Goal: Check status: Check status

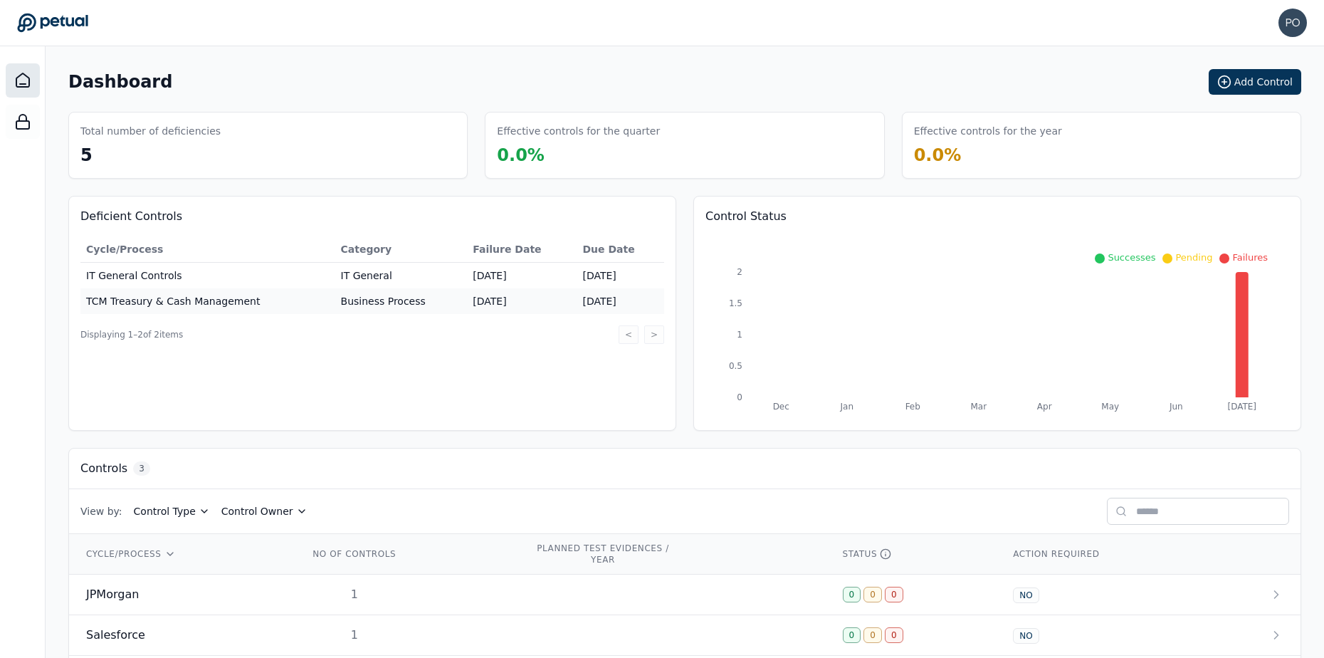
scroll to position [63, 0]
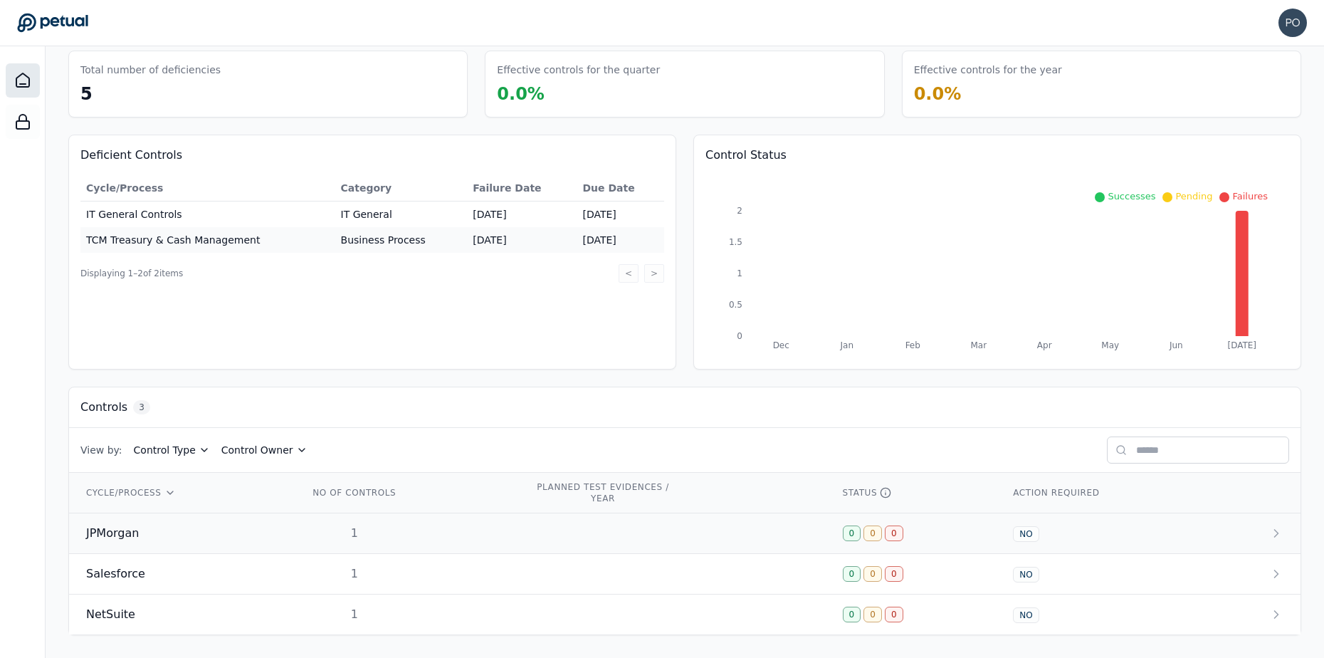
click at [113, 533] on span "JPMorgan" at bounding box center [112, 533] width 53 height 17
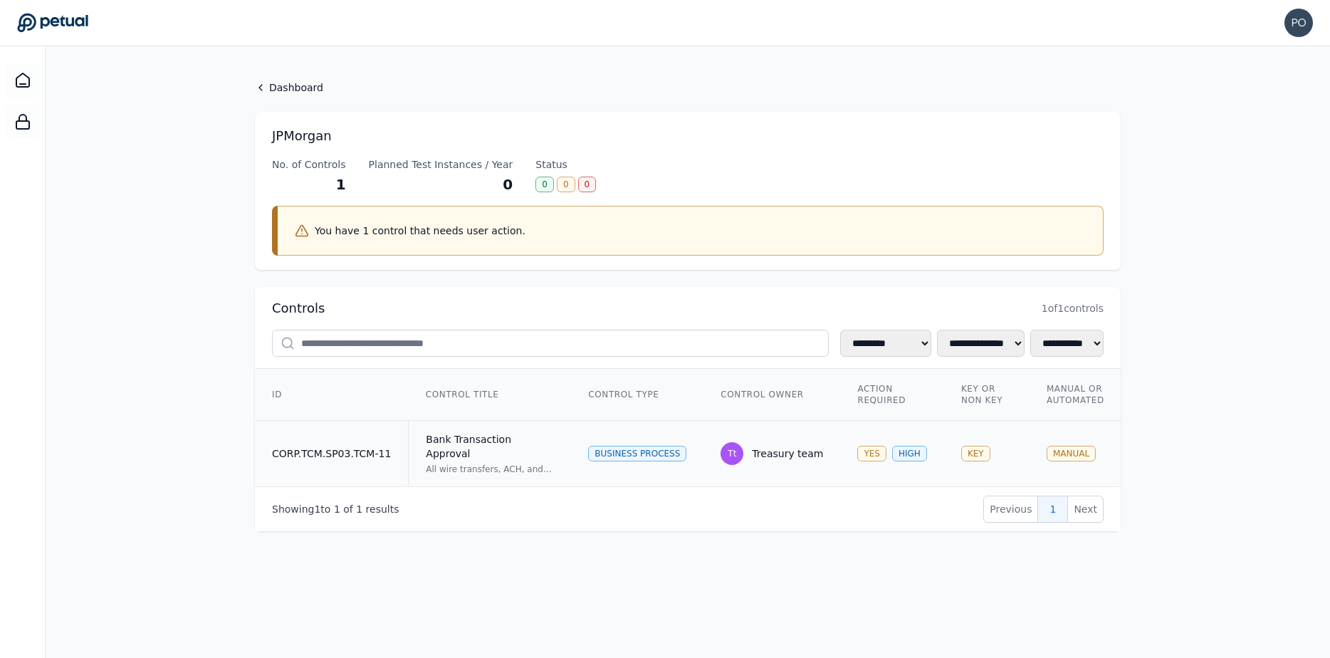
click at [452, 463] on div "All wire transfers, ACH, and check payments are authorized and approved prior t…" at bounding box center [490, 468] width 128 height 11
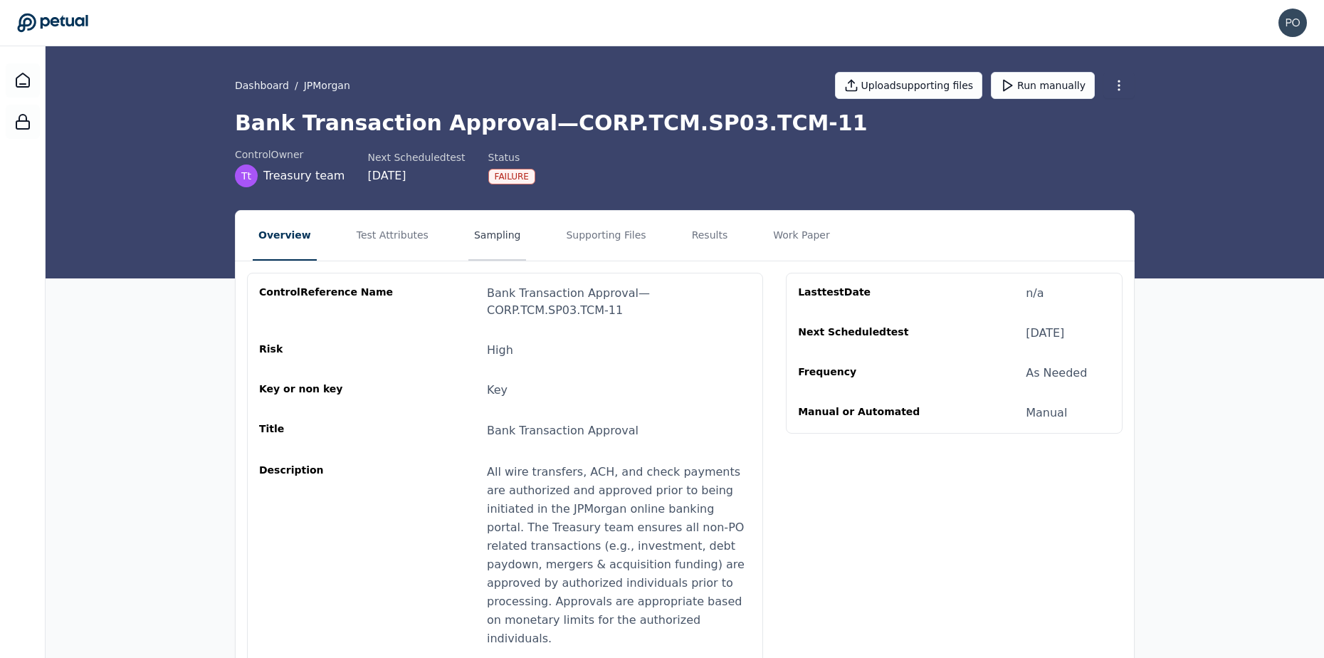
click at [484, 234] on button "Sampling" at bounding box center [497, 236] width 58 height 50
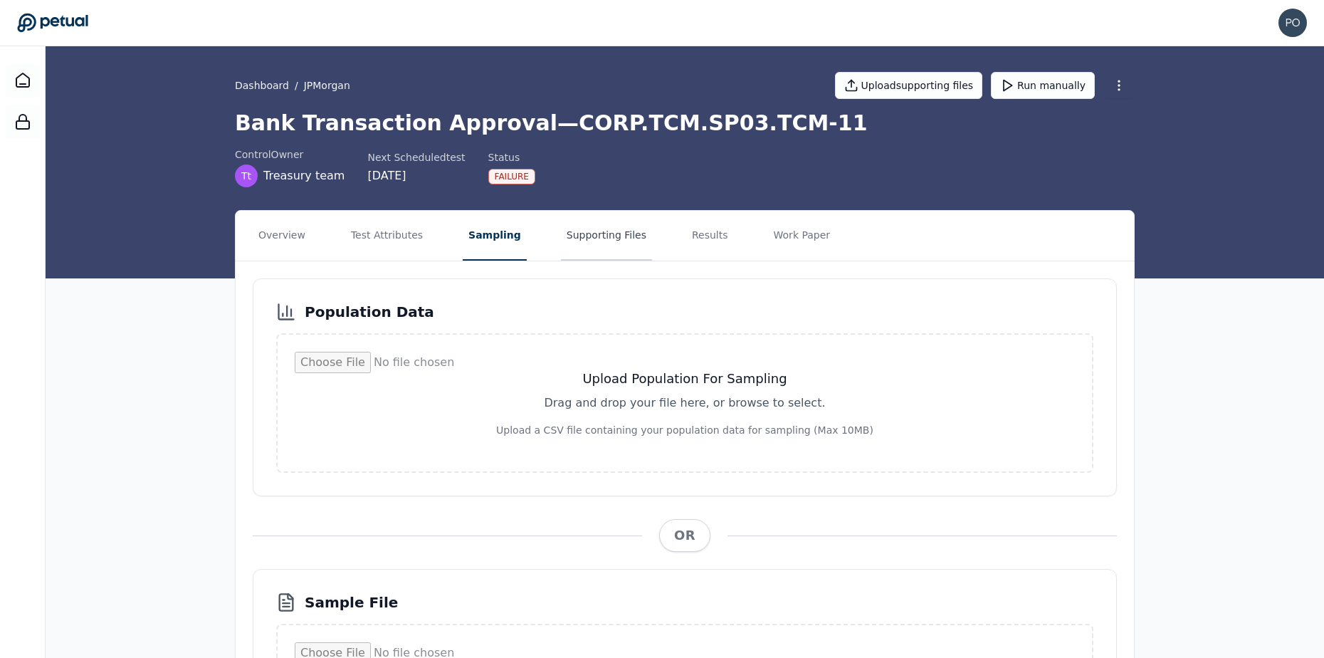
click at [577, 241] on button "Supporting Files" at bounding box center [606, 236] width 91 height 50
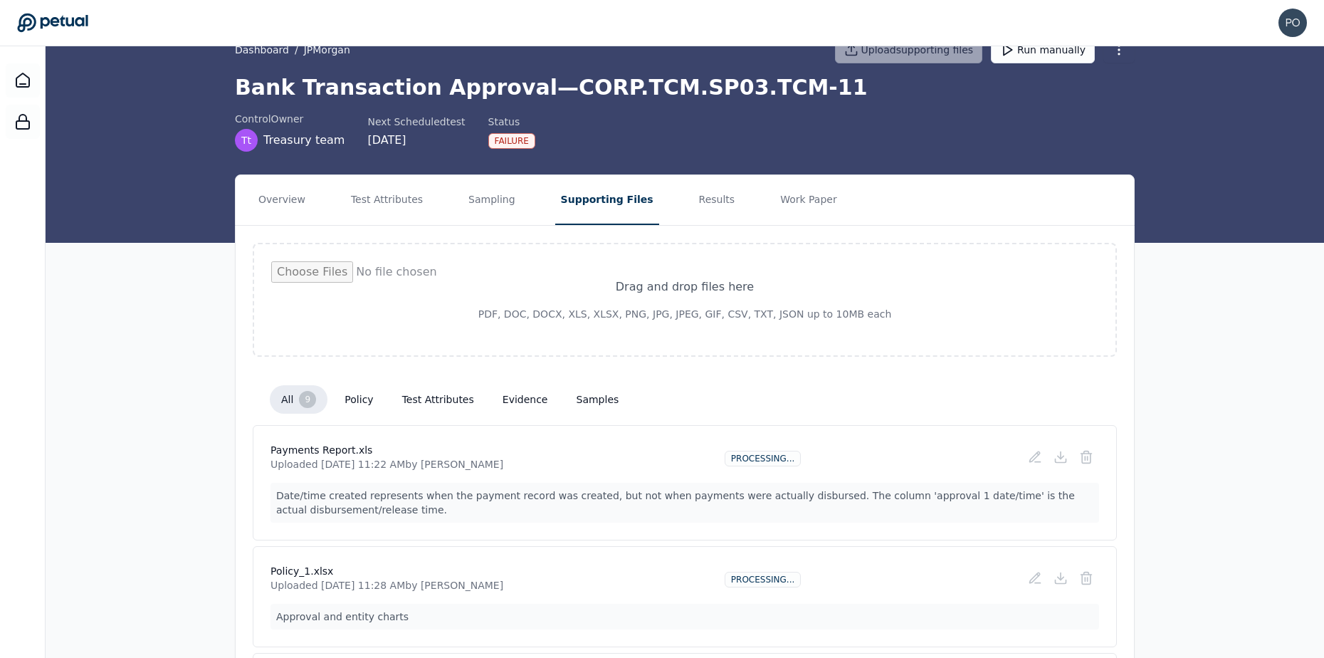
scroll to position [35, 0]
click at [693, 211] on button "Results" at bounding box center [717, 201] width 48 height 50
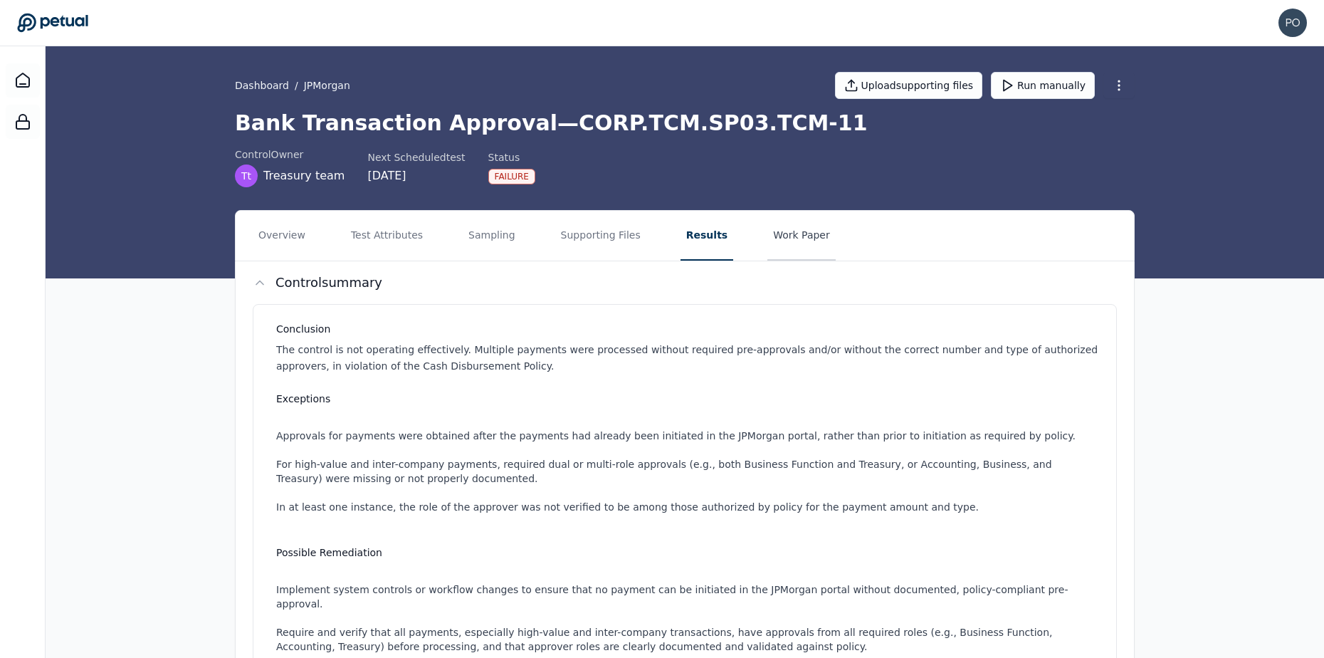
click at [775, 239] on button "Work Paper" at bounding box center [802, 236] width 68 height 50
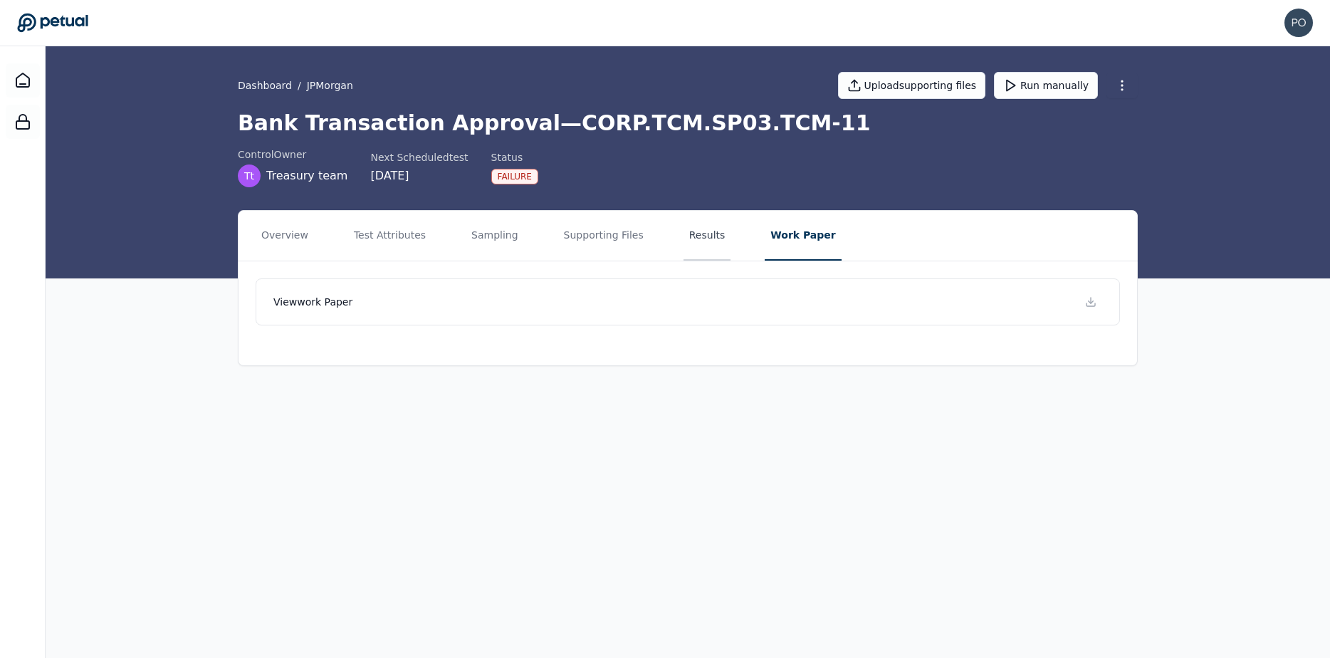
click at [716, 241] on button "Results" at bounding box center [707, 236] width 48 height 50
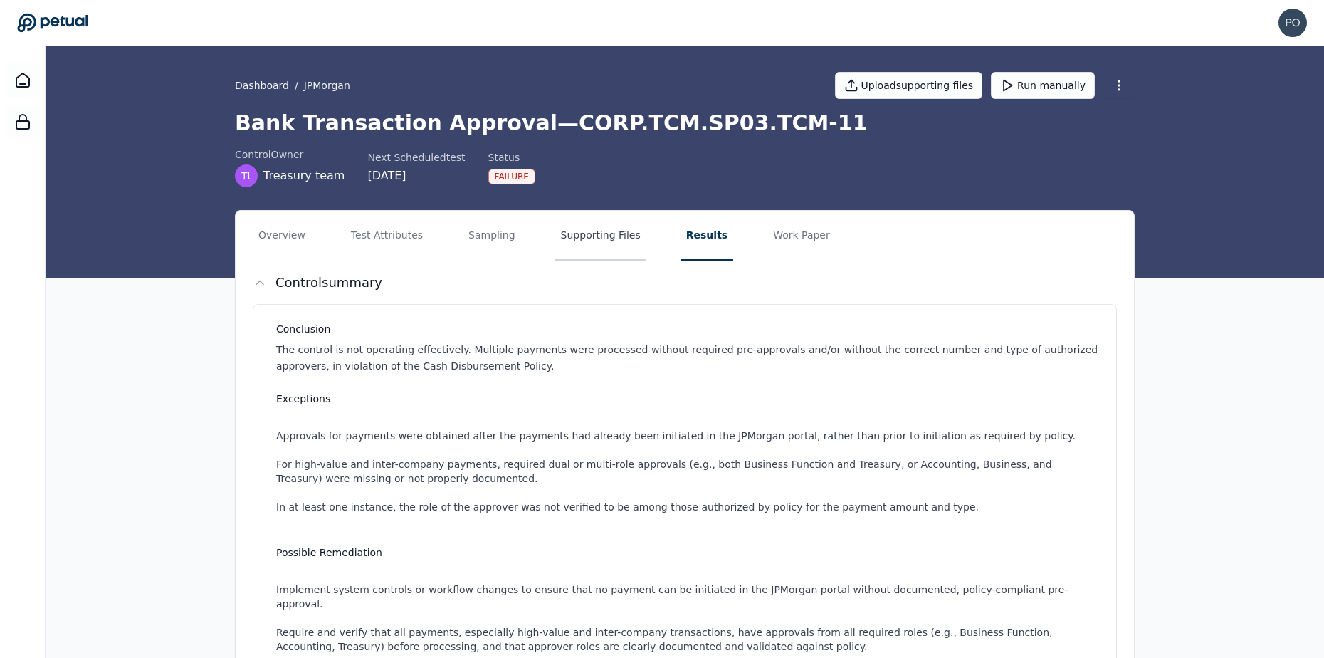
click at [587, 255] on button "Supporting Files" at bounding box center [600, 236] width 91 height 50
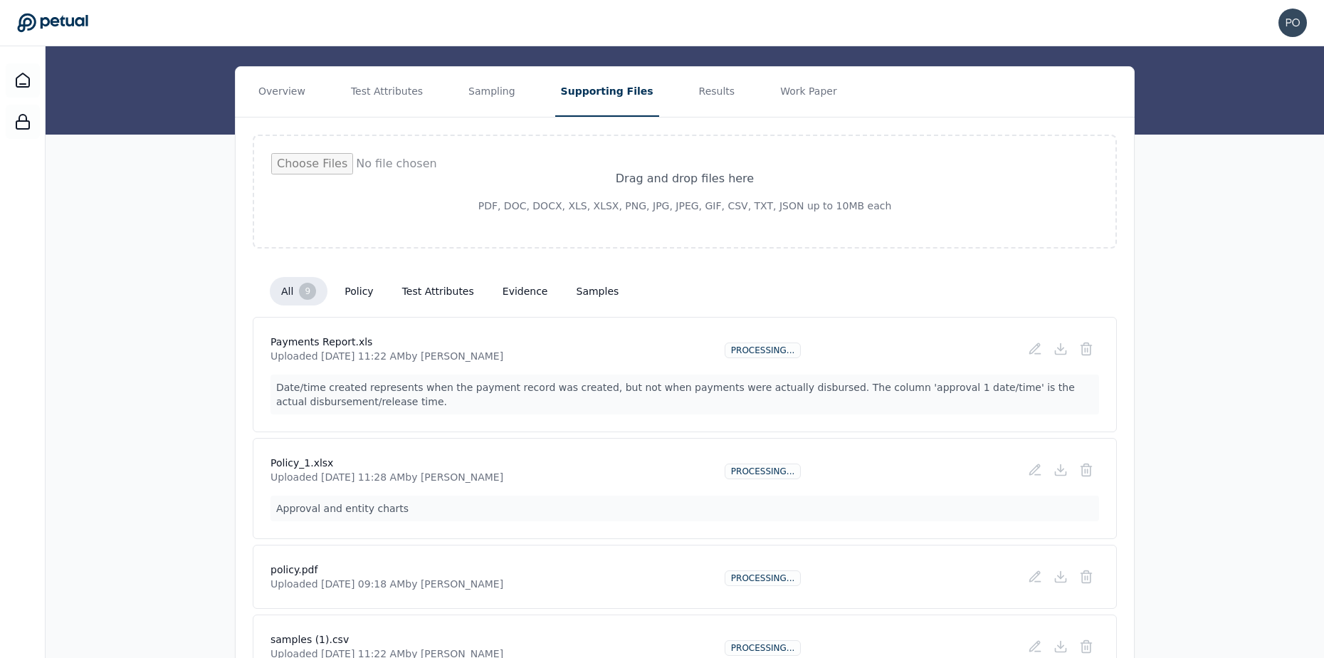
scroll to position [224, 0]
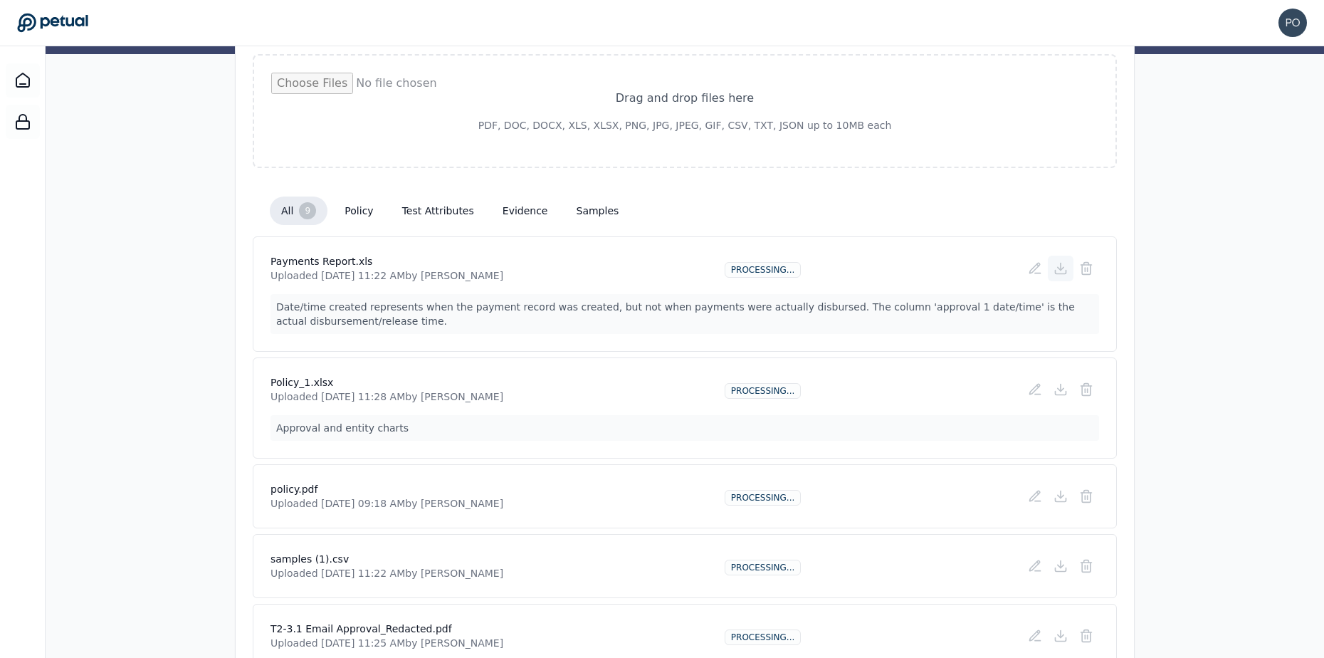
click at [1059, 265] on icon at bounding box center [1061, 268] width 14 height 14
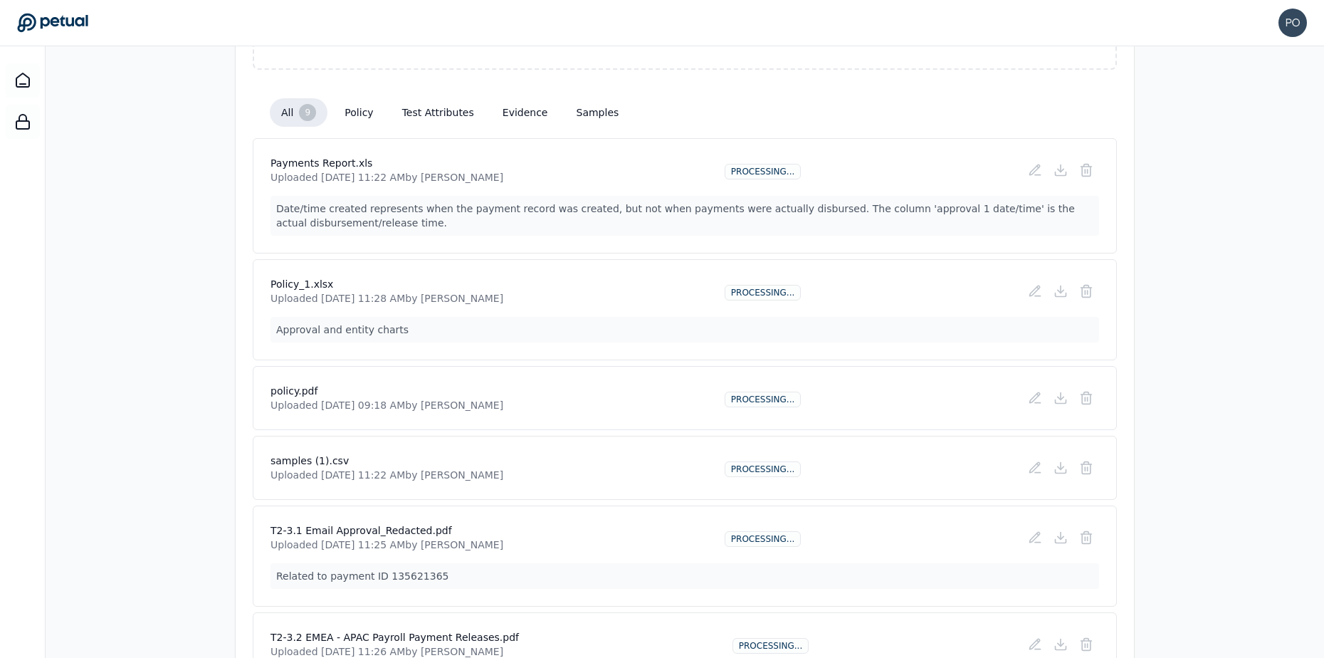
scroll to position [352, 0]
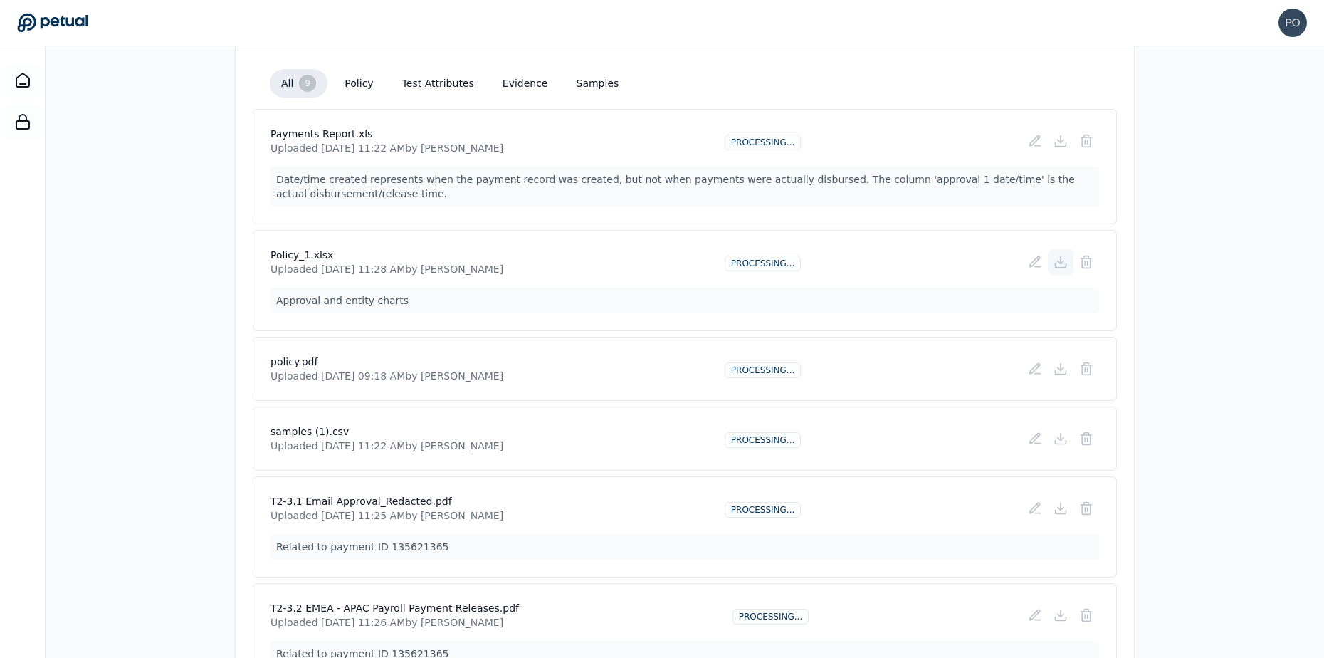
click at [1057, 266] on icon at bounding box center [1061, 262] width 14 height 14
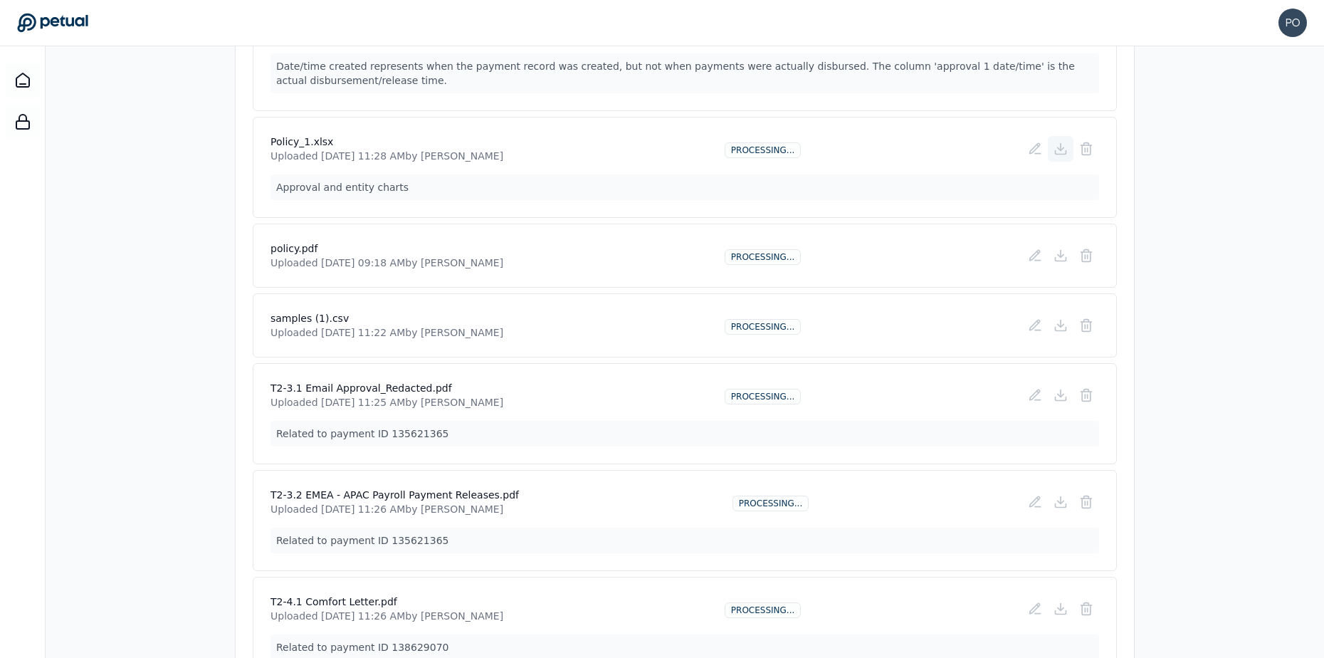
scroll to position [483, 0]
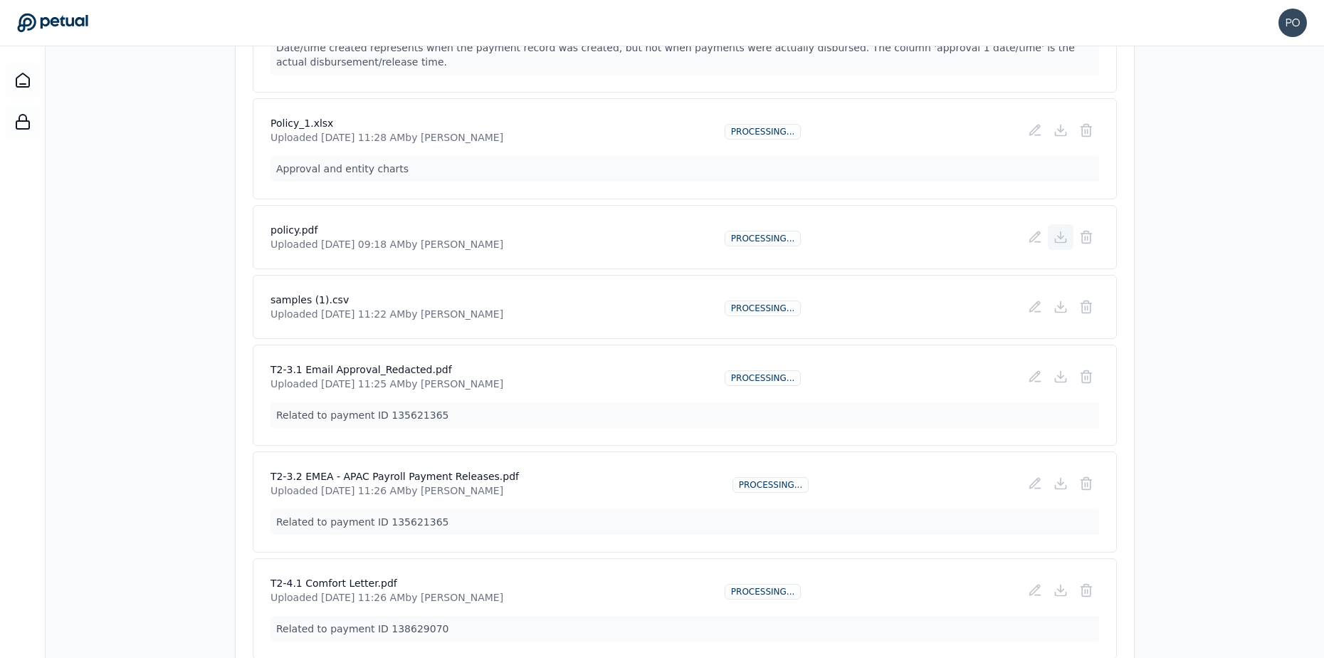
click at [1059, 236] on icon at bounding box center [1061, 237] width 6 height 3
click at [1063, 237] on icon at bounding box center [1061, 237] width 6 height 3
click at [1063, 305] on icon at bounding box center [1061, 306] width 6 height 3
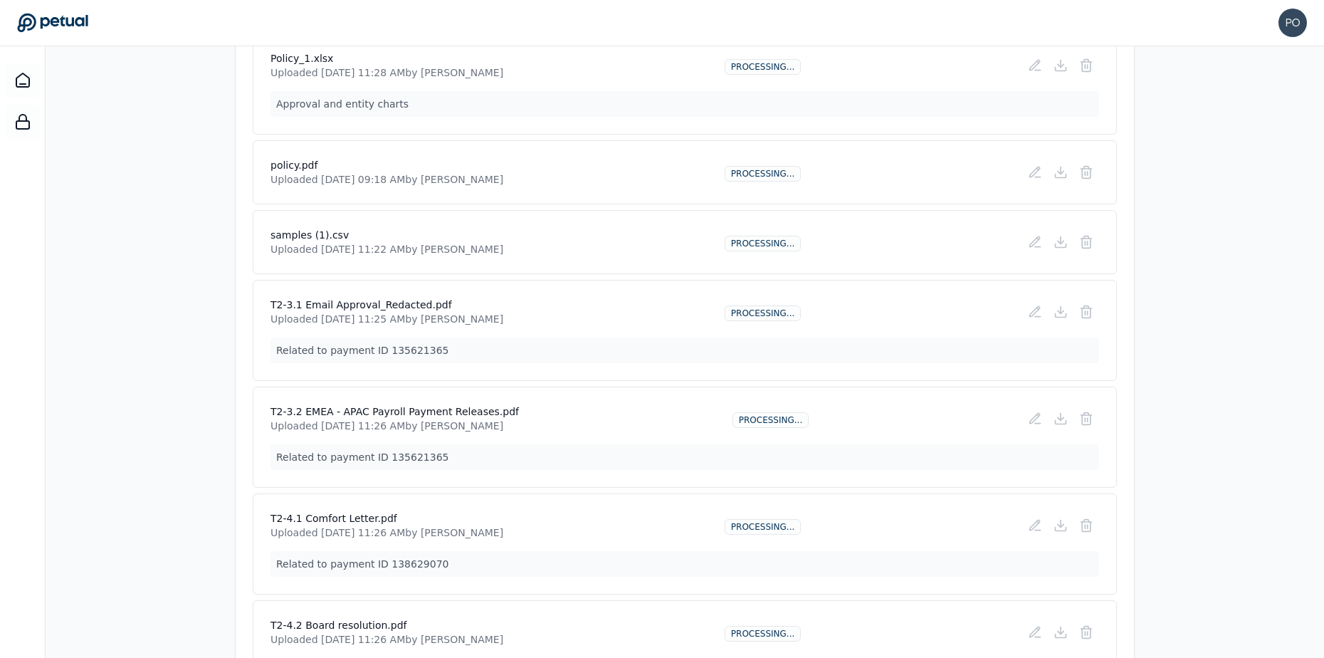
scroll to position [560, 0]
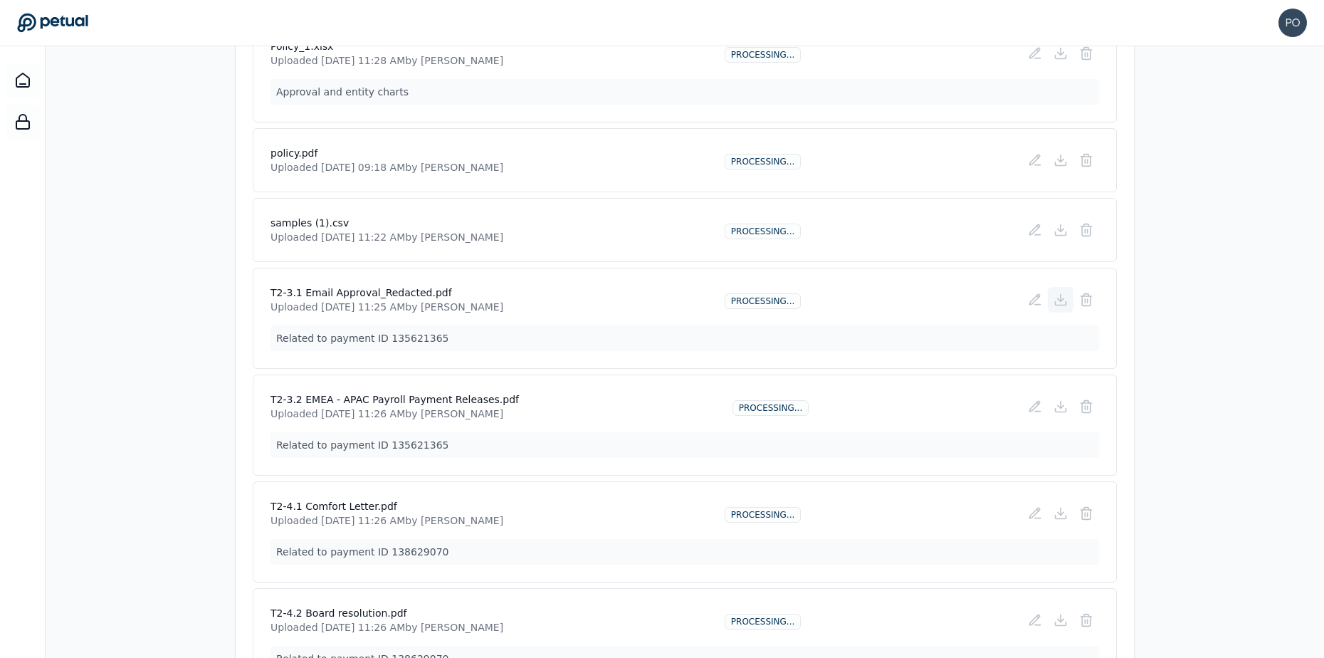
click at [1061, 298] on icon at bounding box center [1061, 298] width 0 height 7
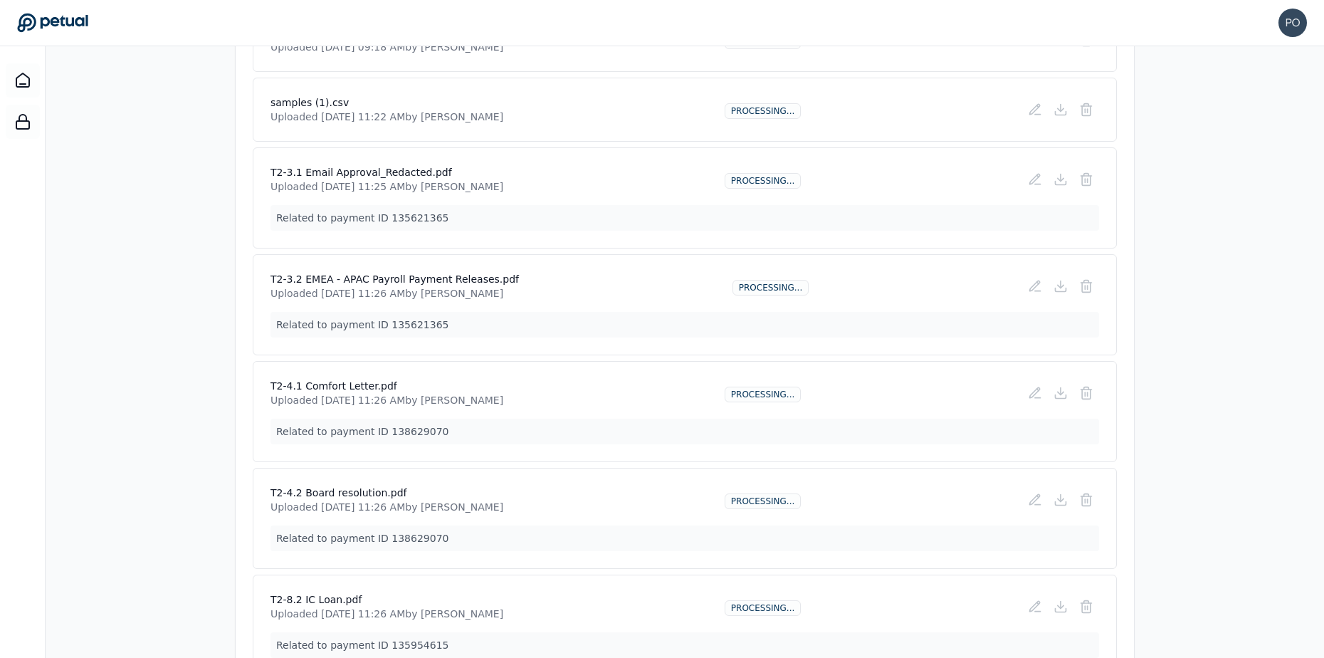
scroll to position [688, 0]
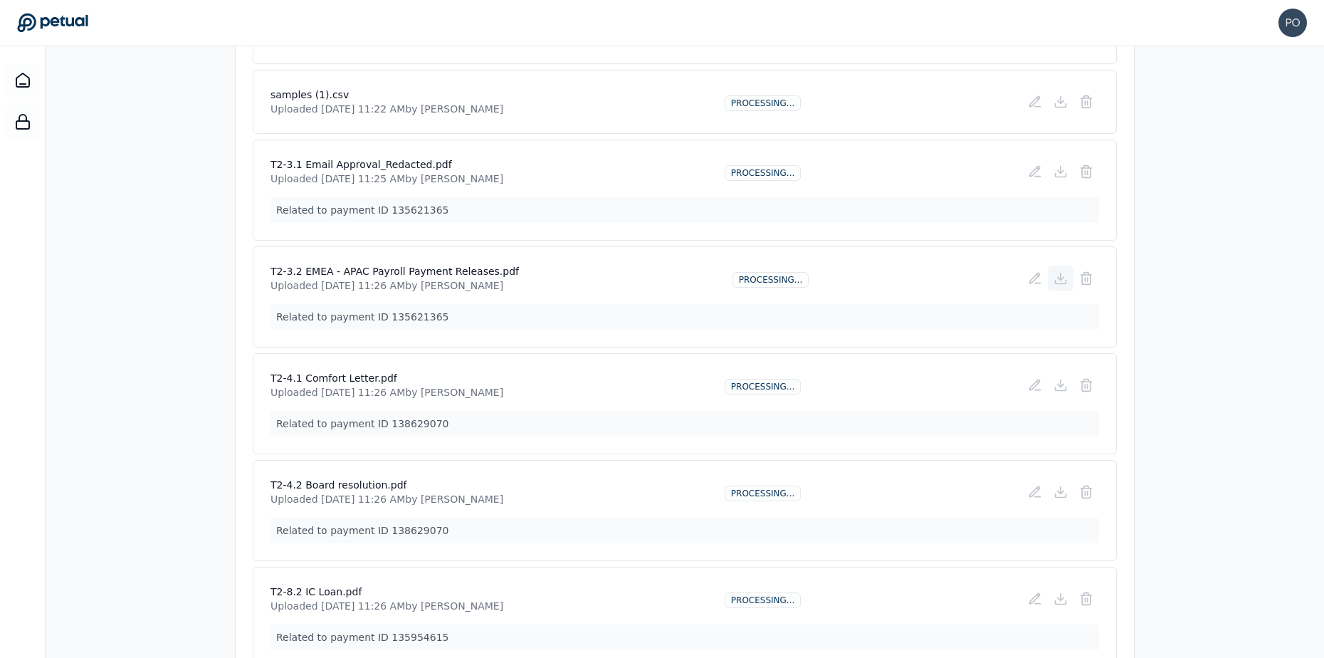
click at [1057, 278] on icon at bounding box center [1061, 278] width 14 height 14
click at [1062, 391] on icon at bounding box center [1061, 385] width 14 height 14
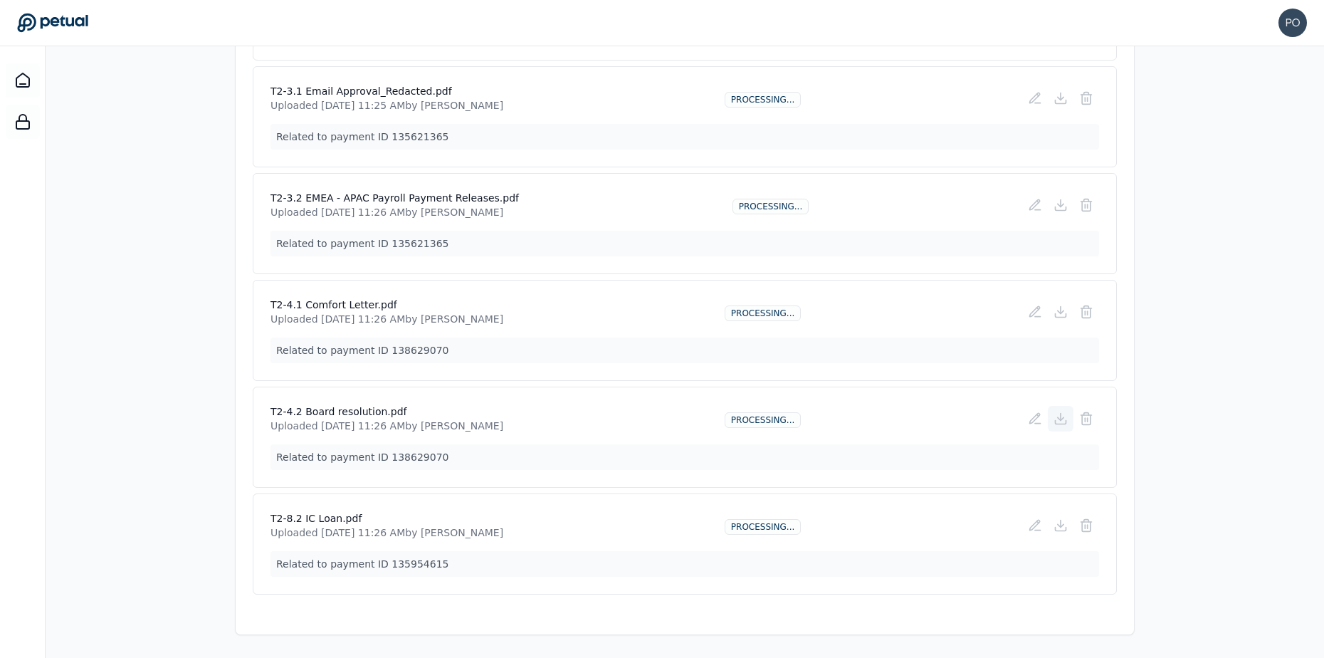
click at [1061, 419] on icon at bounding box center [1061, 417] width 0 height 7
click at [1055, 525] on icon at bounding box center [1061, 525] width 14 height 14
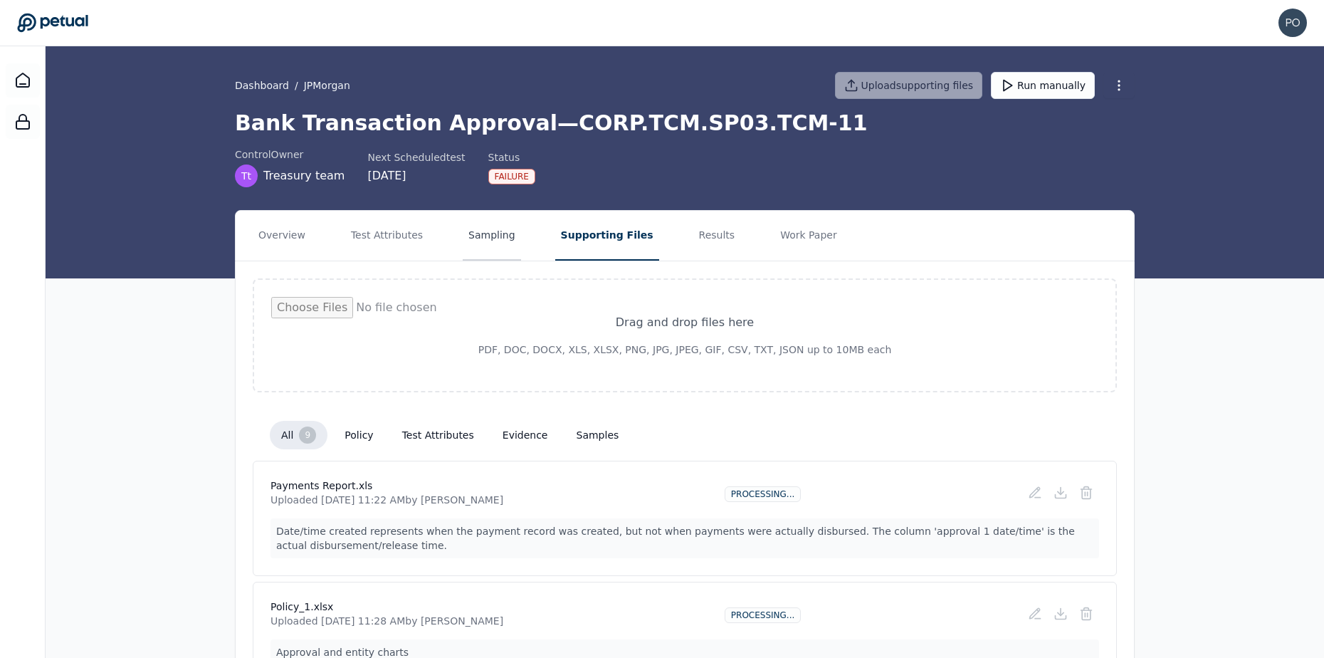
click at [486, 239] on button "Sampling" at bounding box center [492, 236] width 58 height 50
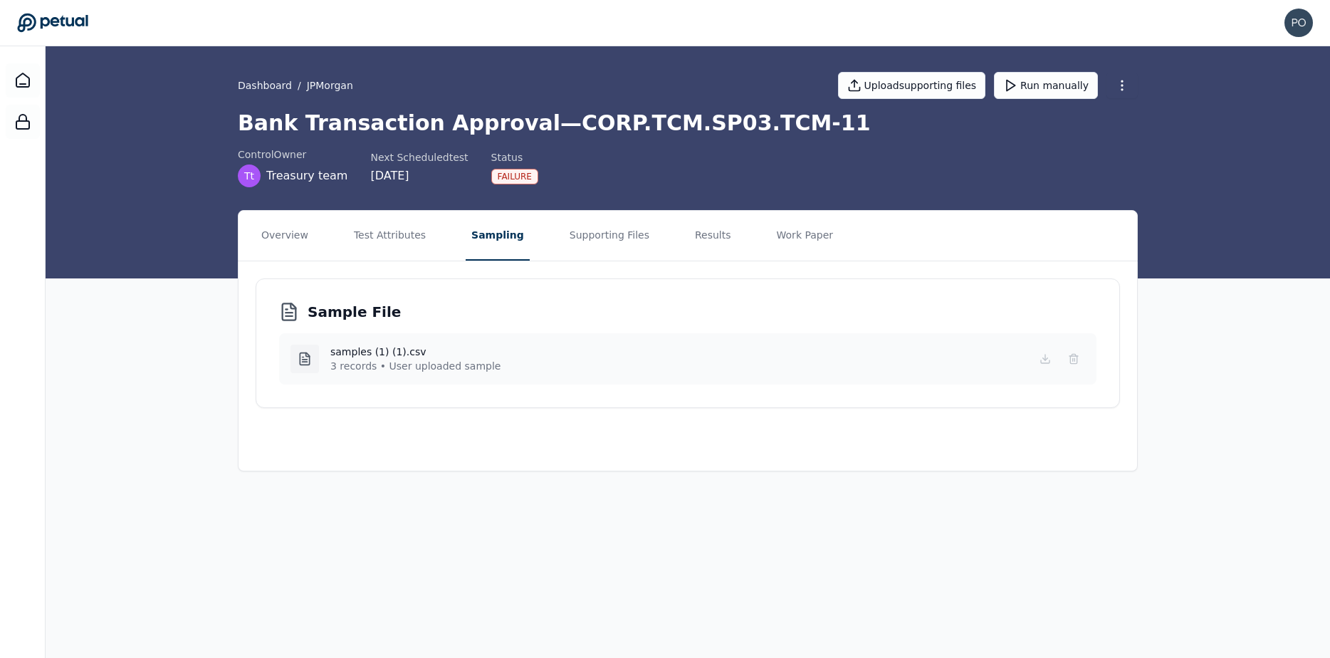
click at [395, 359] on p "3 records • User uploaded sample" at bounding box center [415, 366] width 170 height 14
click at [601, 234] on button "Supporting Files" at bounding box center [609, 236] width 91 height 50
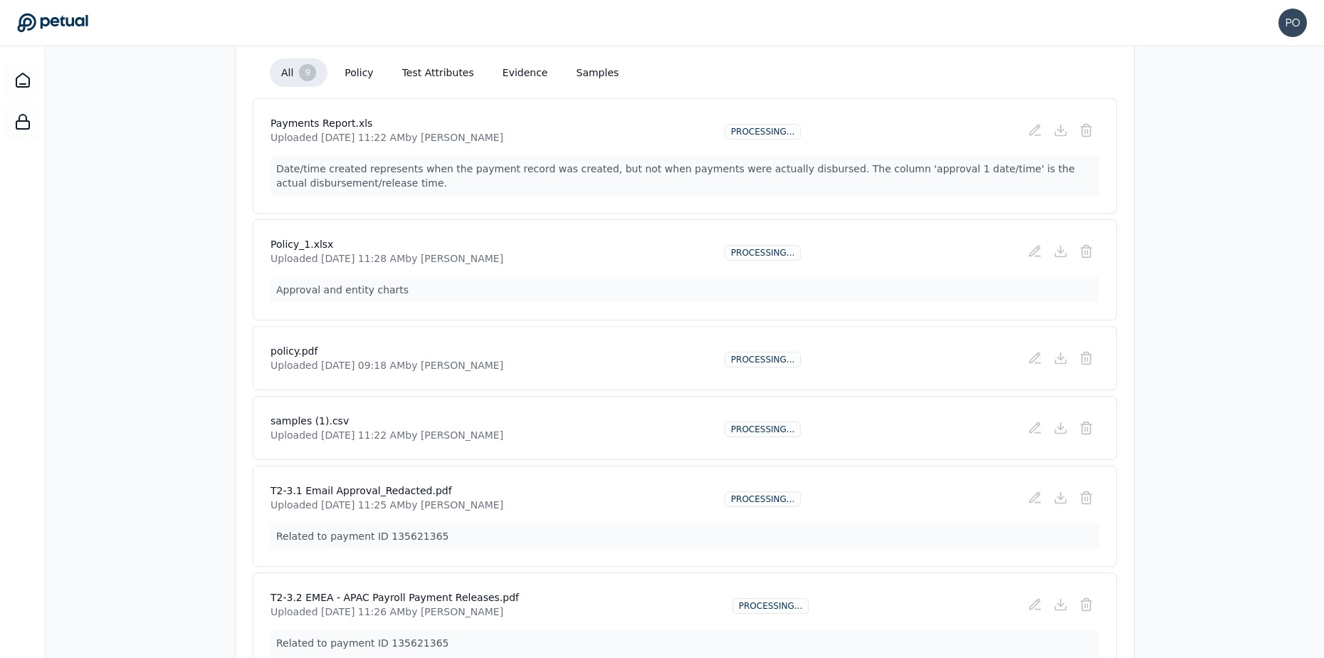
scroll to position [387, 0]
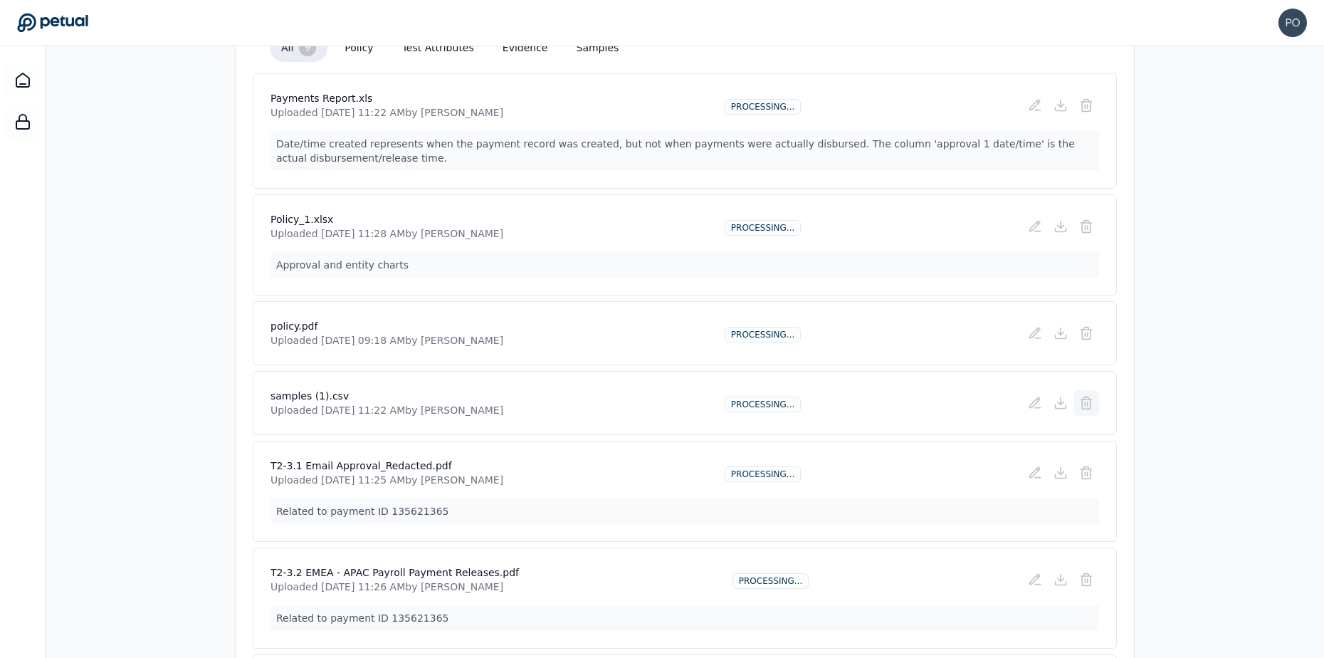
click at [1088, 402] on line at bounding box center [1088, 404] width 0 height 4
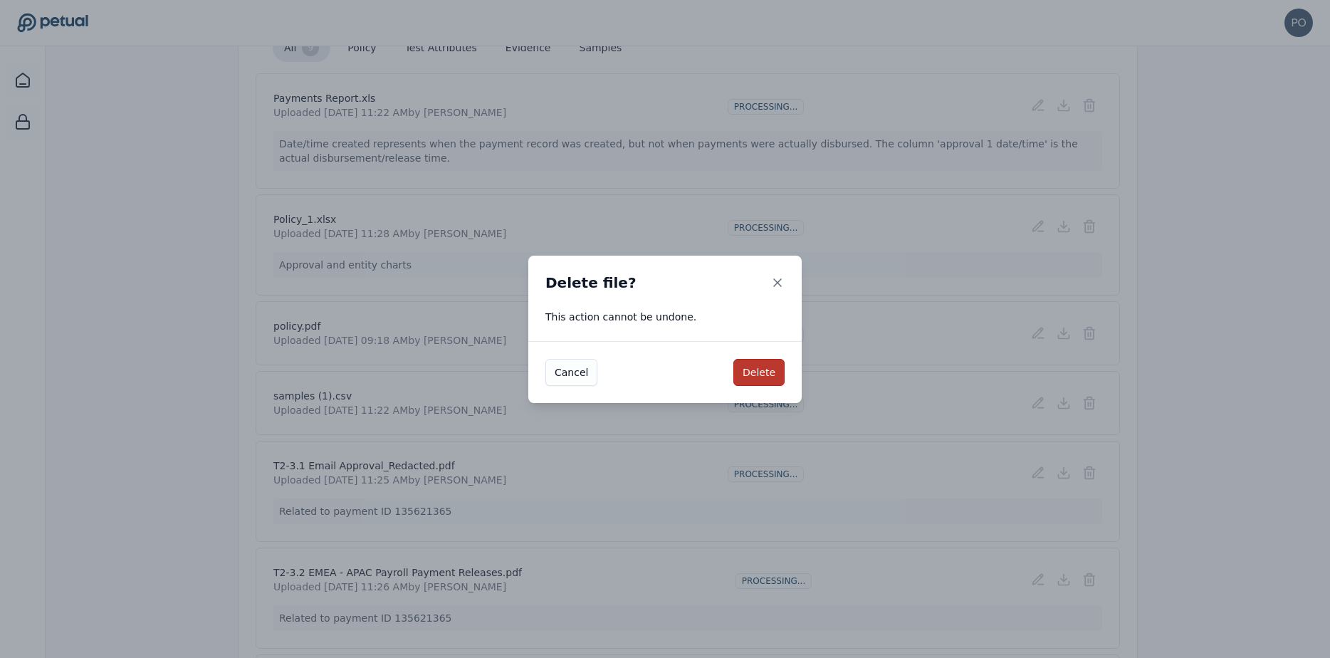
click at [769, 372] on button "Delete" at bounding box center [758, 372] width 51 height 27
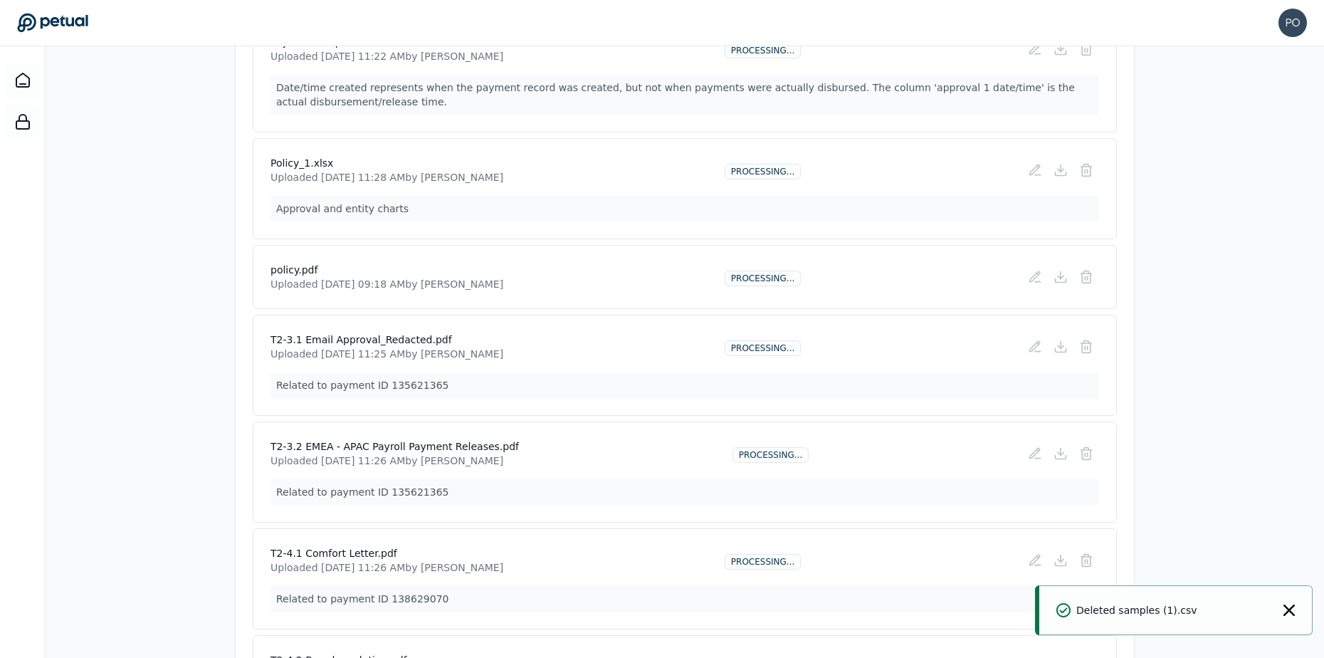
scroll to position [449, 0]
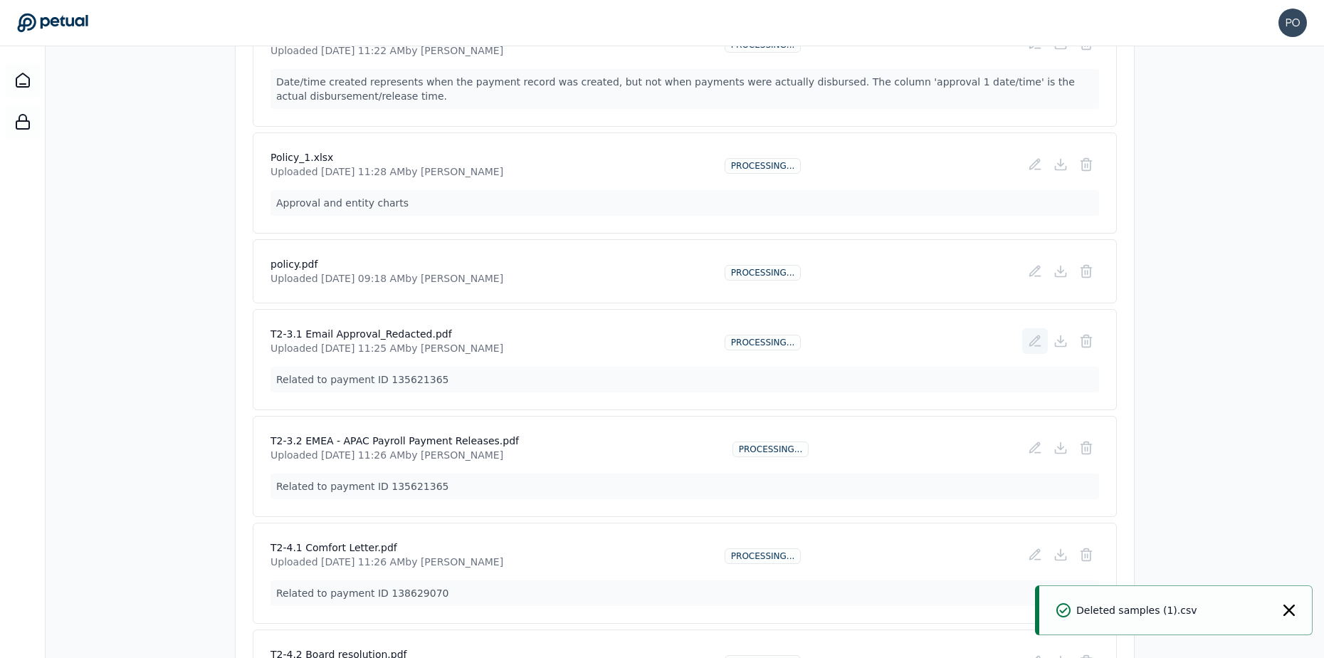
click at [1039, 343] on icon at bounding box center [1035, 341] width 14 height 14
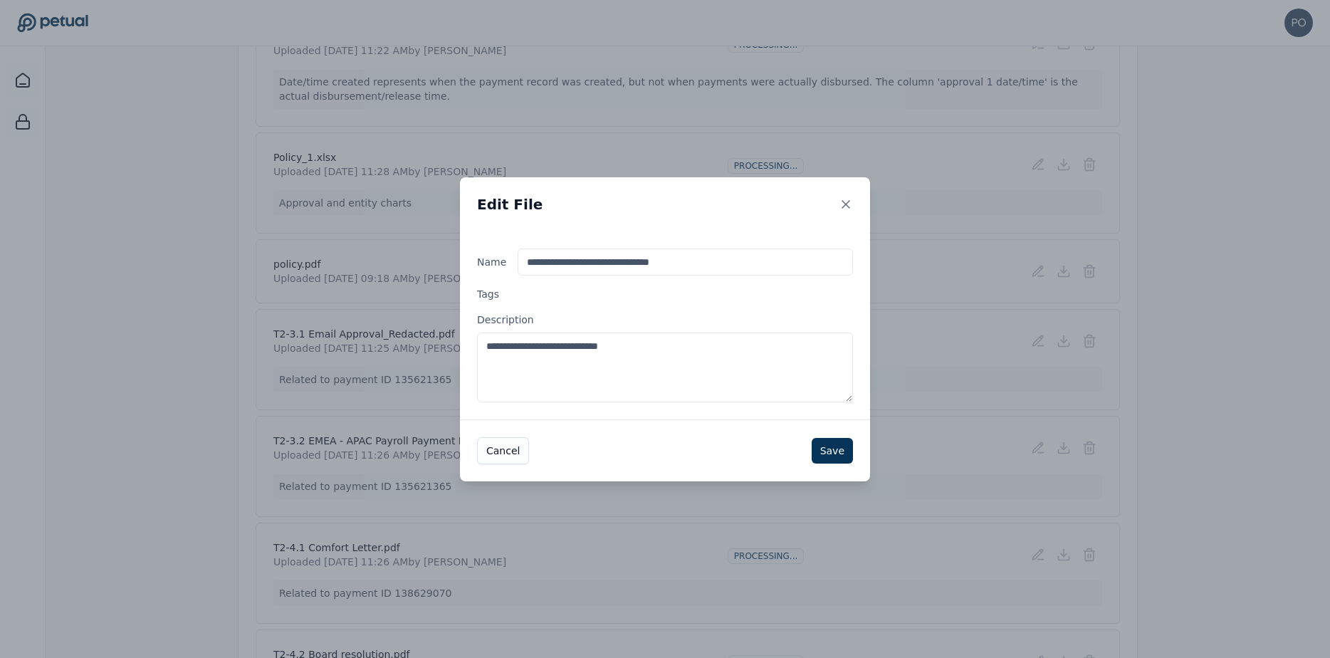
drag, startPoint x: 669, startPoint y: 348, endPoint x: 470, endPoint y: 348, distance: 198.6
click at [470, 348] on div "**********" at bounding box center [665, 325] width 410 height 188
click at [838, 446] on button "Save" at bounding box center [832, 451] width 41 height 26
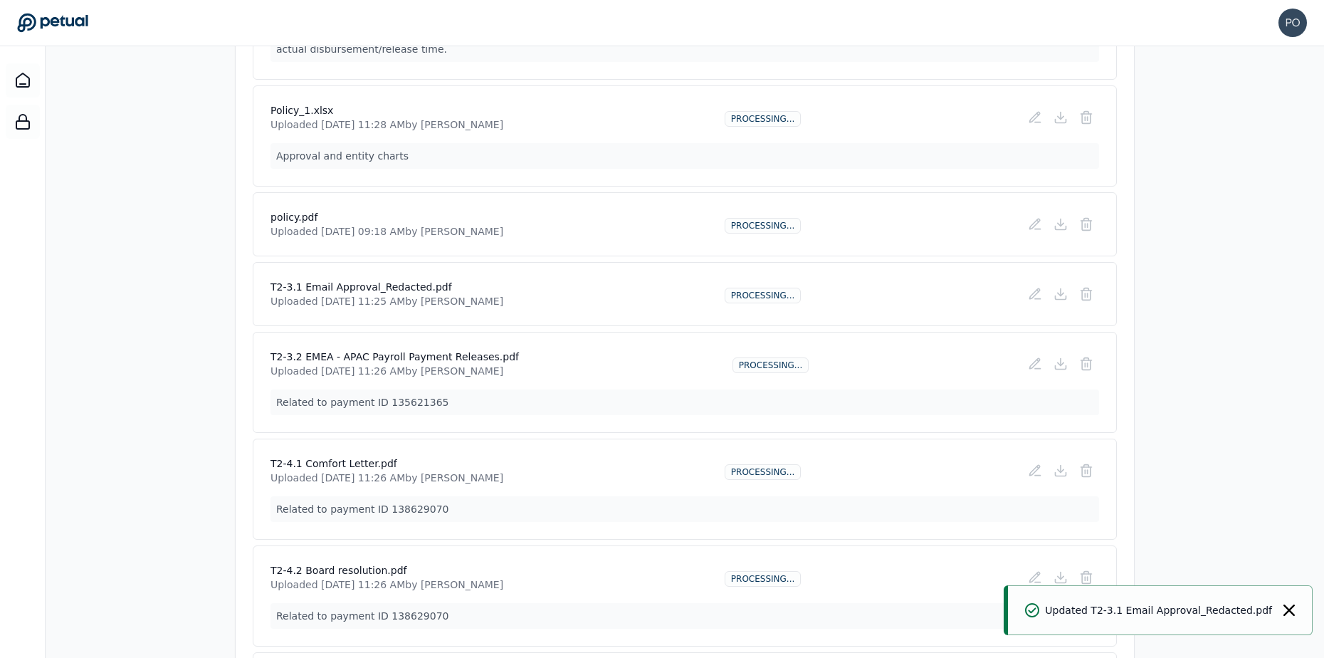
scroll to position [499, 0]
click at [1023, 362] on button at bounding box center [1035, 361] width 26 height 26
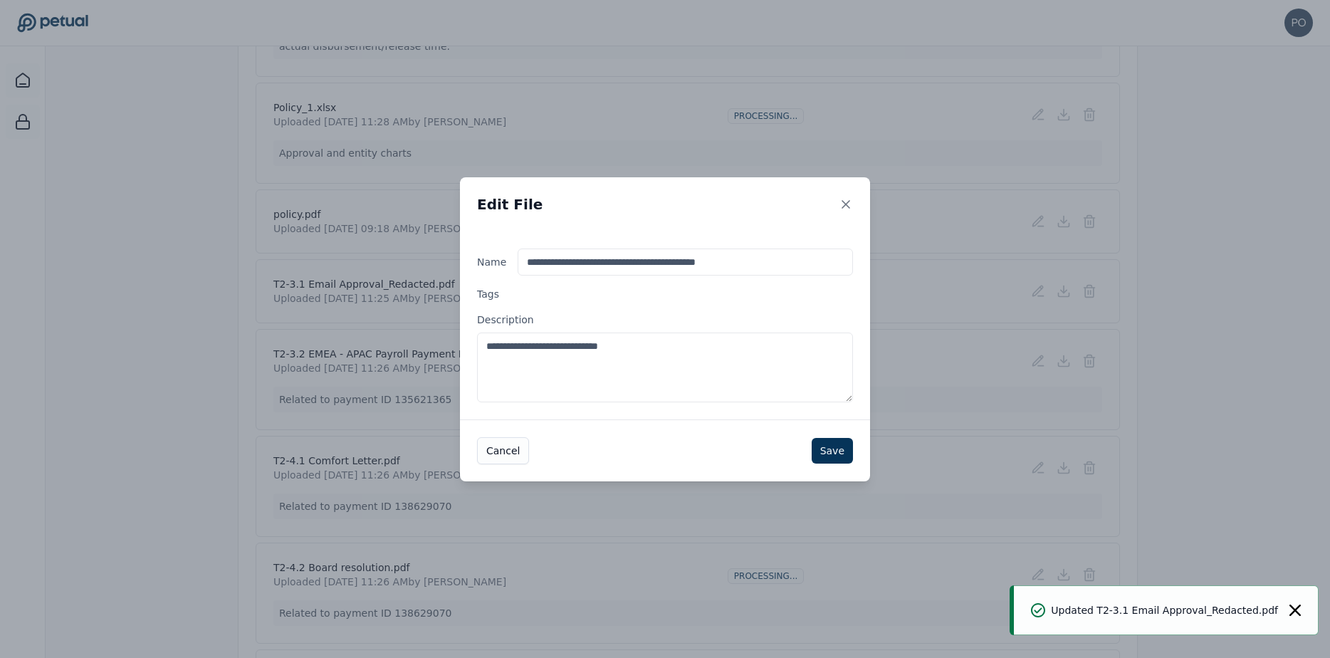
drag, startPoint x: 681, startPoint y: 355, endPoint x: 464, endPoint y: 346, distance: 217.3
click at [464, 346] on div "**********" at bounding box center [665, 325] width 410 height 188
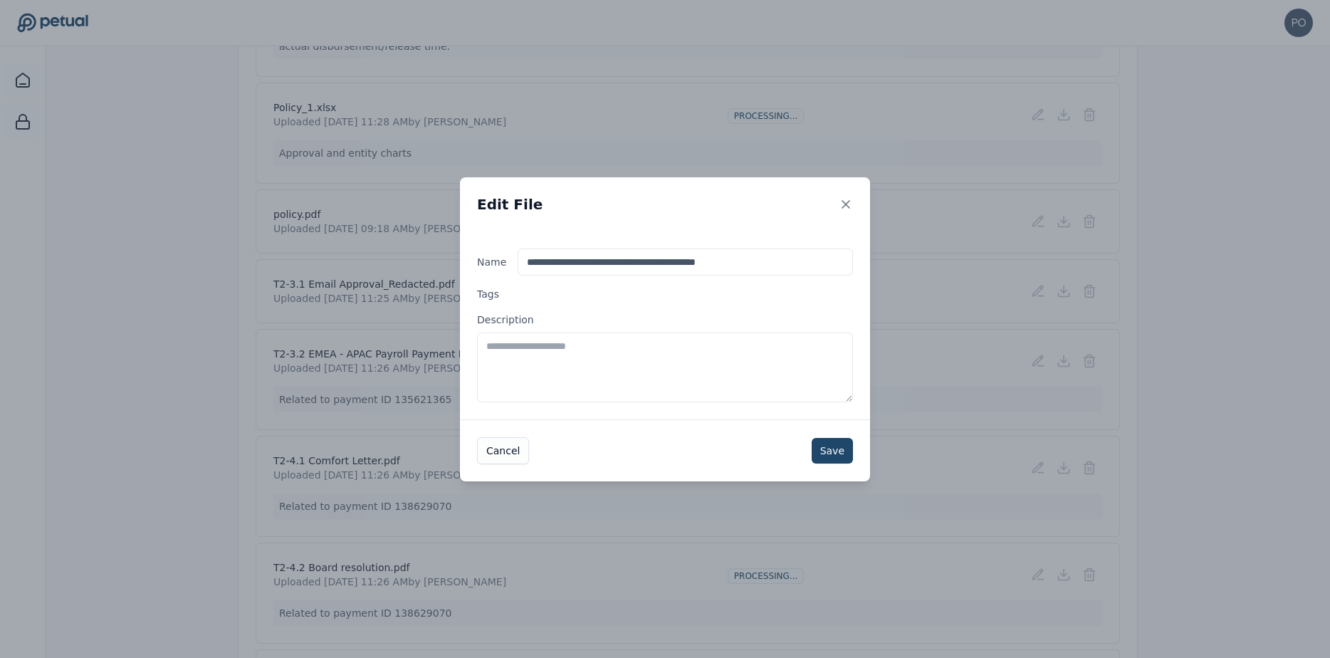
click at [832, 443] on button "Save" at bounding box center [832, 451] width 41 height 26
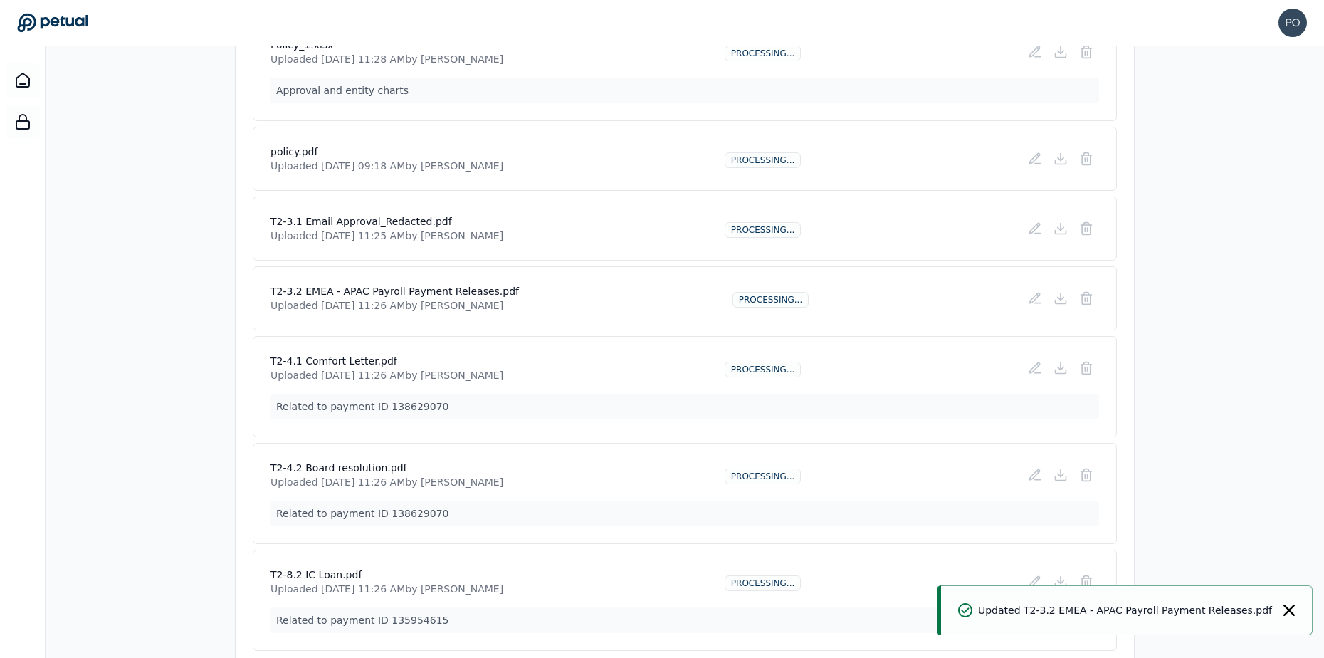
scroll to position [565, 0]
click at [1032, 365] on icon at bounding box center [1035, 365] width 10 height 10
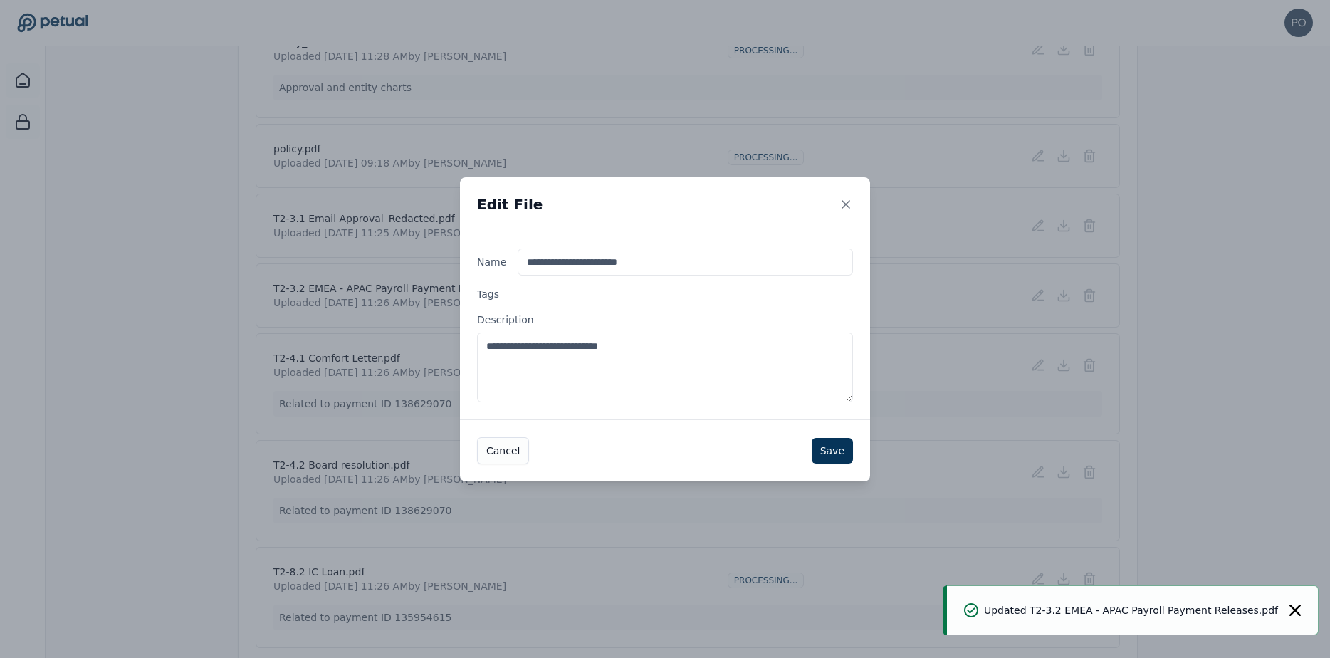
drag, startPoint x: 664, startPoint y: 348, endPoint x: 436, endPoint y: 350, distance: 228.5
click at [436, 350] on div "**********" at bounding box center [665, 329] width 1330 height 658
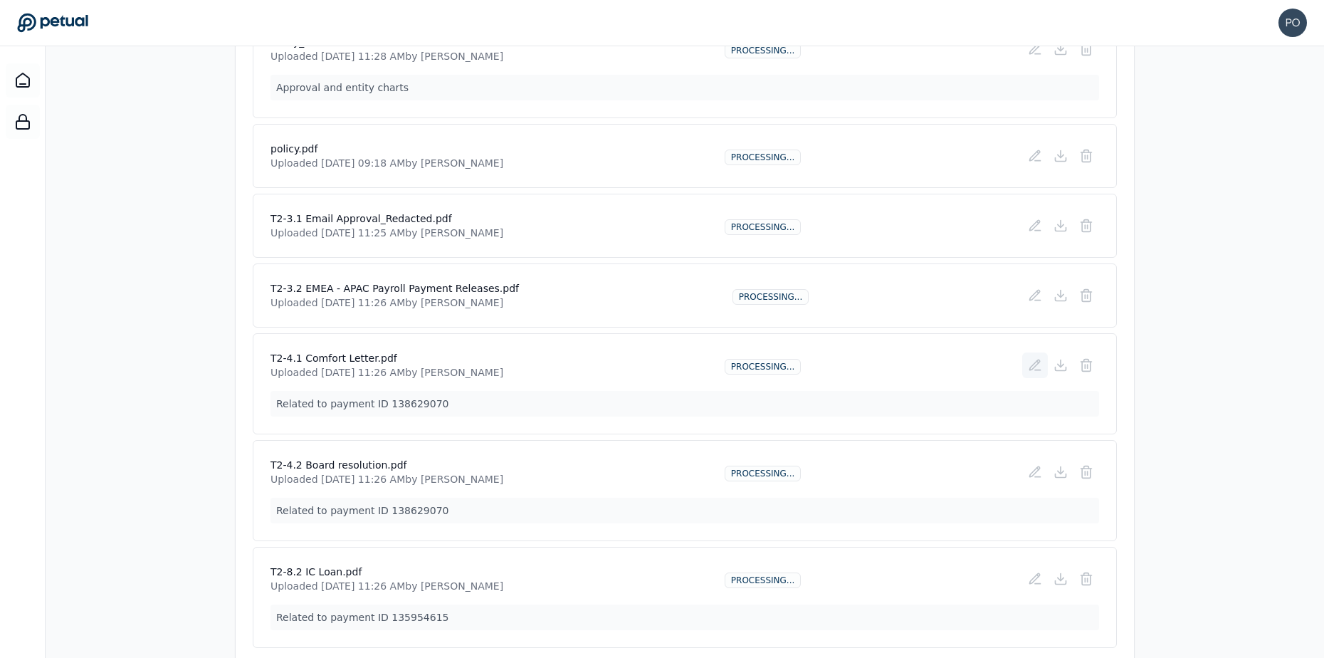
click at [1032, 360] on icon at bounding box center [1035, 365] width 14 height 14
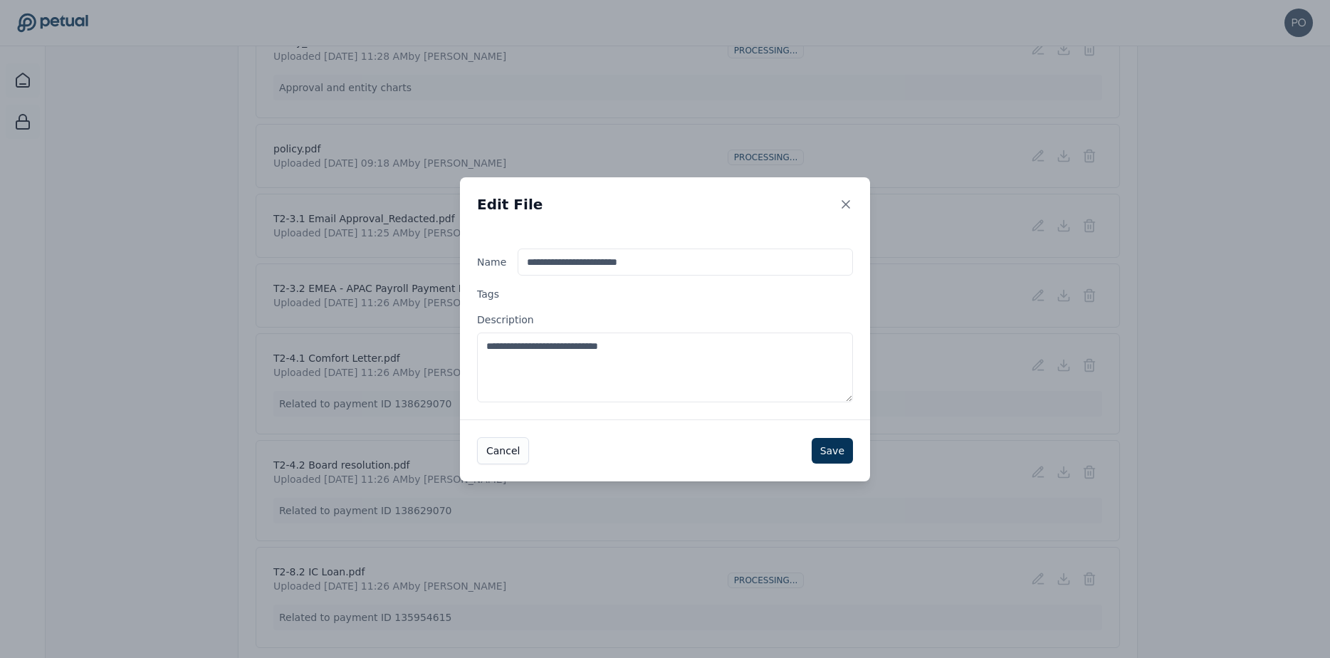
drag, startPoint x: 675, startPoint y: 347, endPoint x: 475, endPoint y: 351, distance: 200.1
click at [475, 351] on div "**********" at bounding box center [665, 325] width 410 height 188
click at [838, 456] on button "Save" at bounding box center [832, 451] width 41 height 26
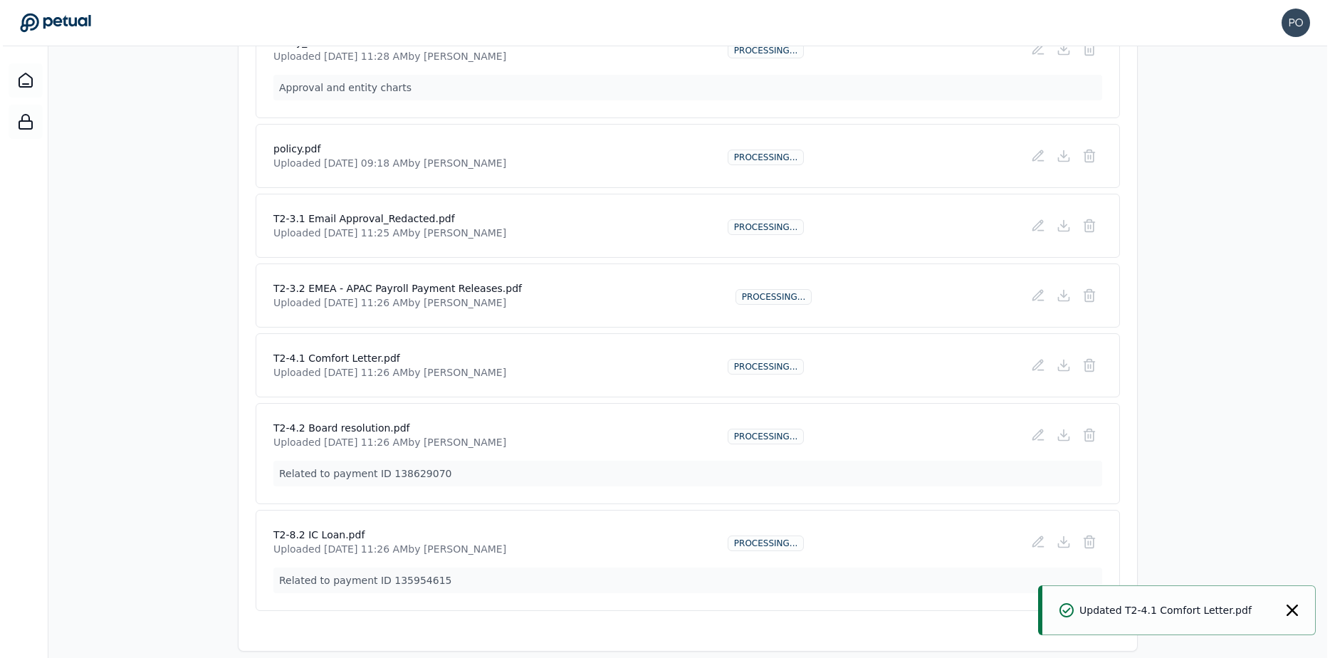
scroll to position [581, 0]
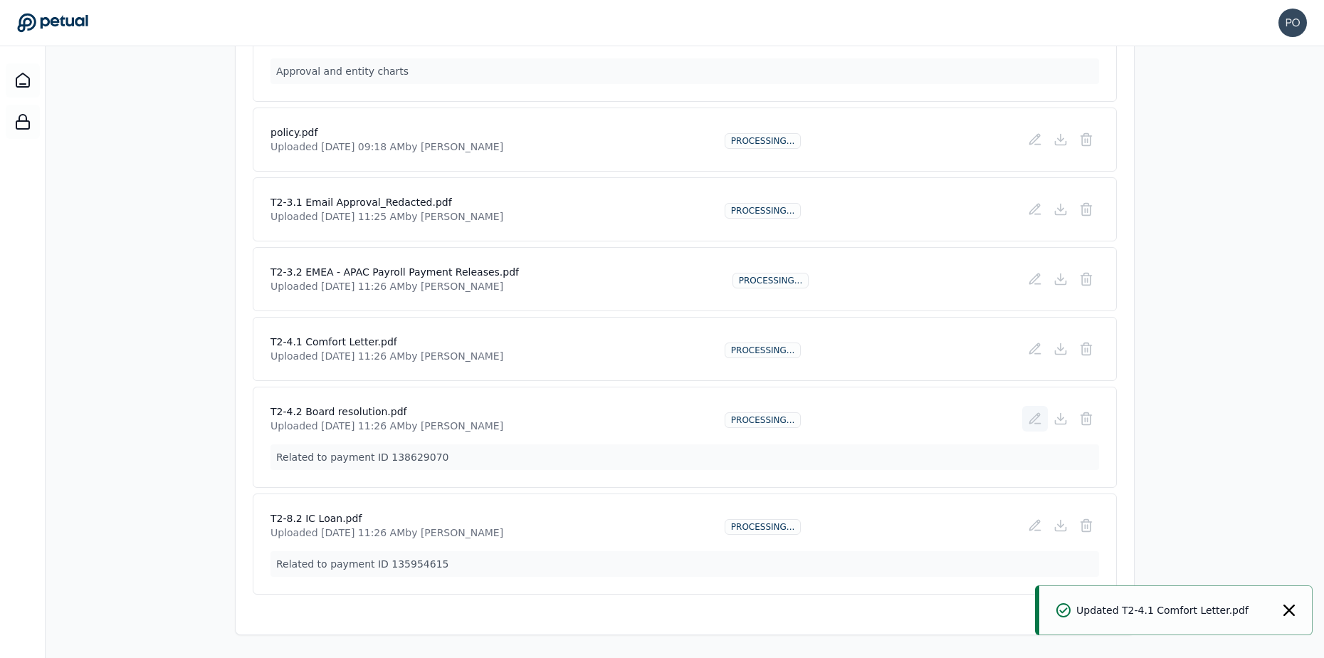
click at [1034, 419] on icon at bounding box center [1035, 419] width 14 height 14
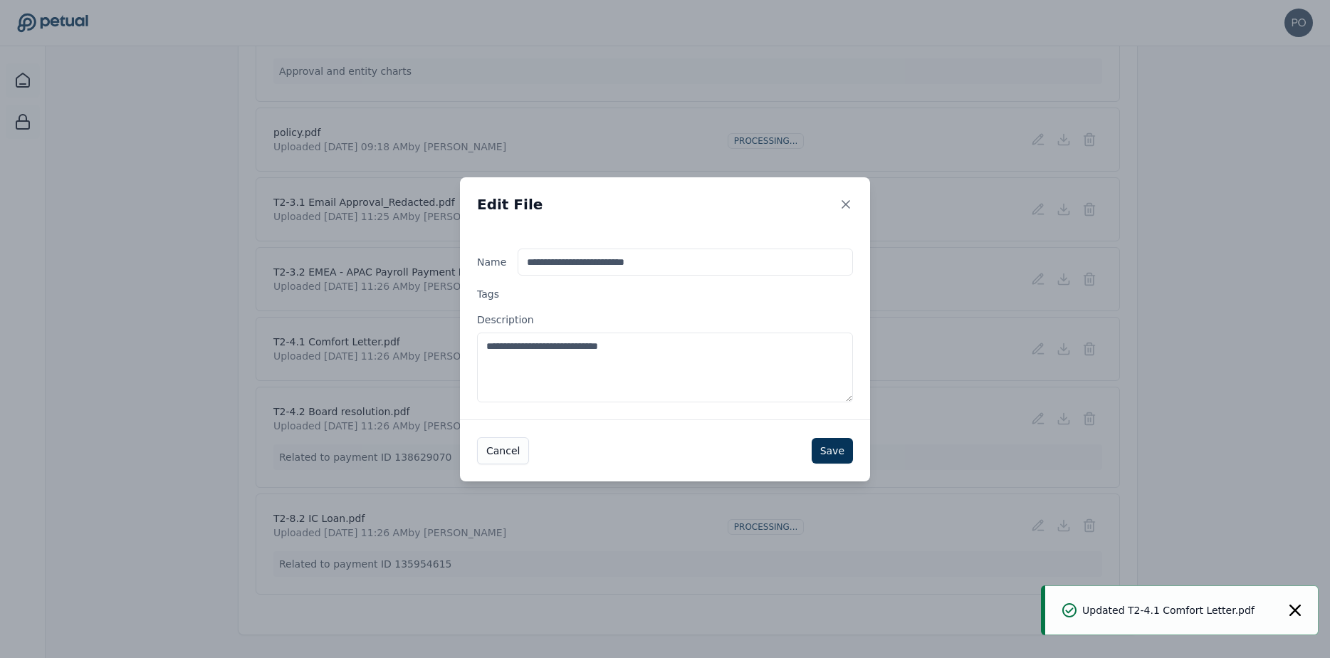
drag, startPoint x: 656, startPoint y: 347, endPoint x: 481, endPoint y: 349, distance: 174.4
click at [481, 349] on textarea "**********" at bounding box center [665, 367] width 376 height 70
click at [830, 450] on button "Save" at bounding box center [832, 451] width 41 height 26
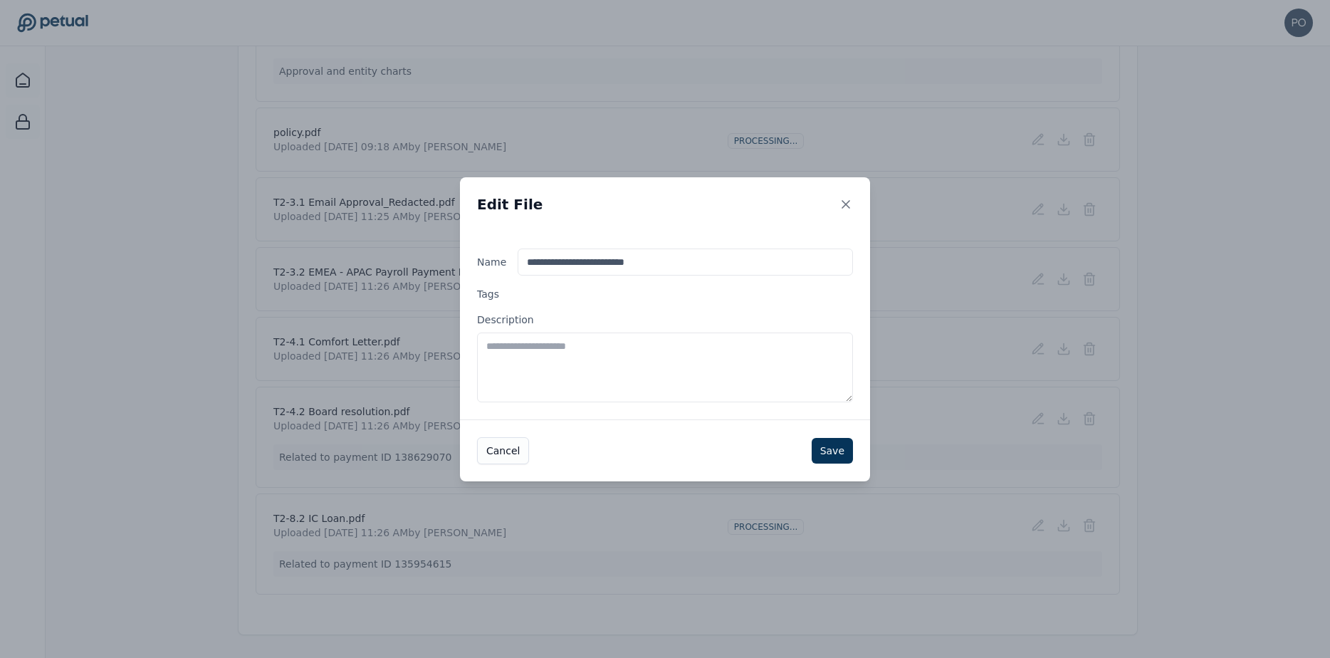
scroll to position [544, 0]
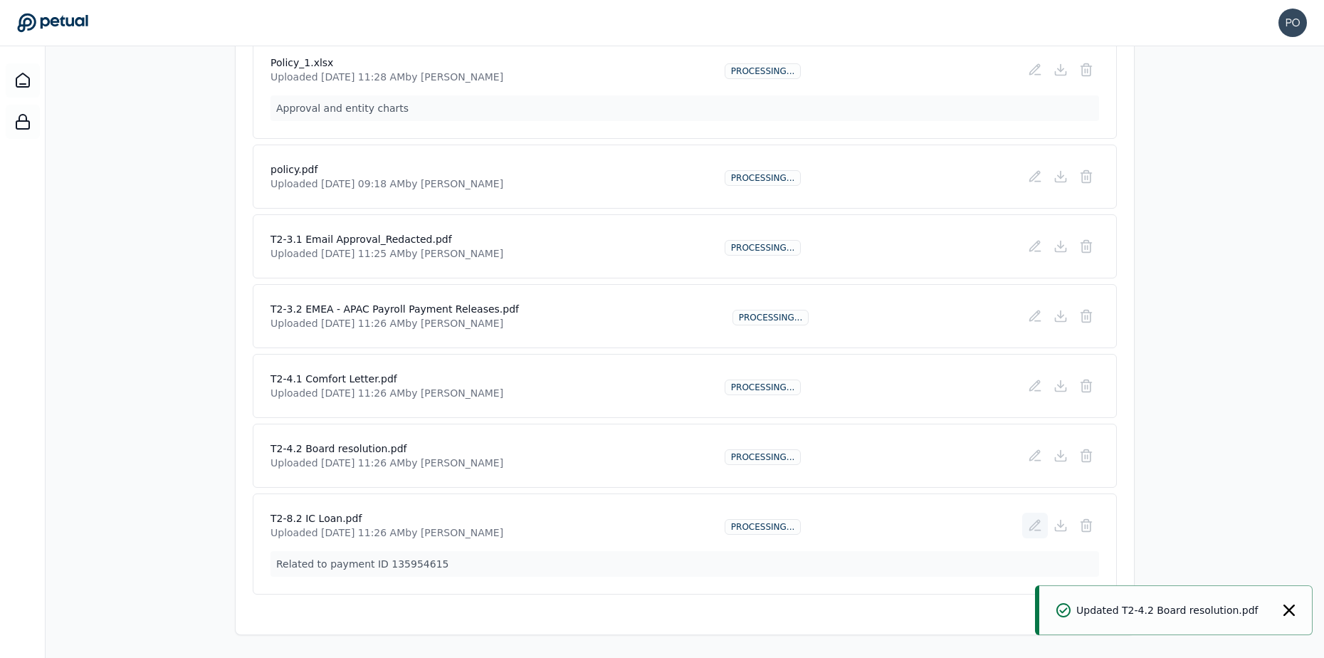
click at [1032, 525] on icon at bounding box center [1035, 525] width 10 height 10
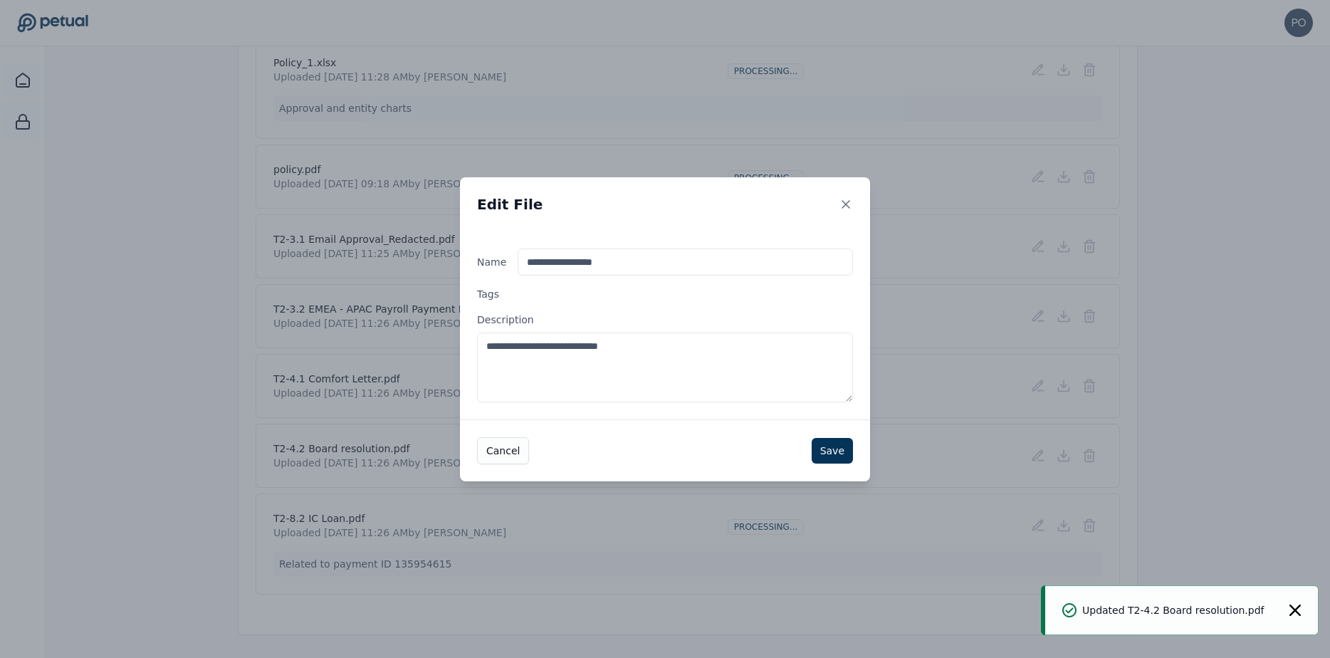
drag, startPoint x: 679, startPoint y: 352, endPoint x: 475, endPoint y: 350, distance: 204.3
click at [475, 350] on div "**********" at bounding box center [665, 325] width 410 height 188
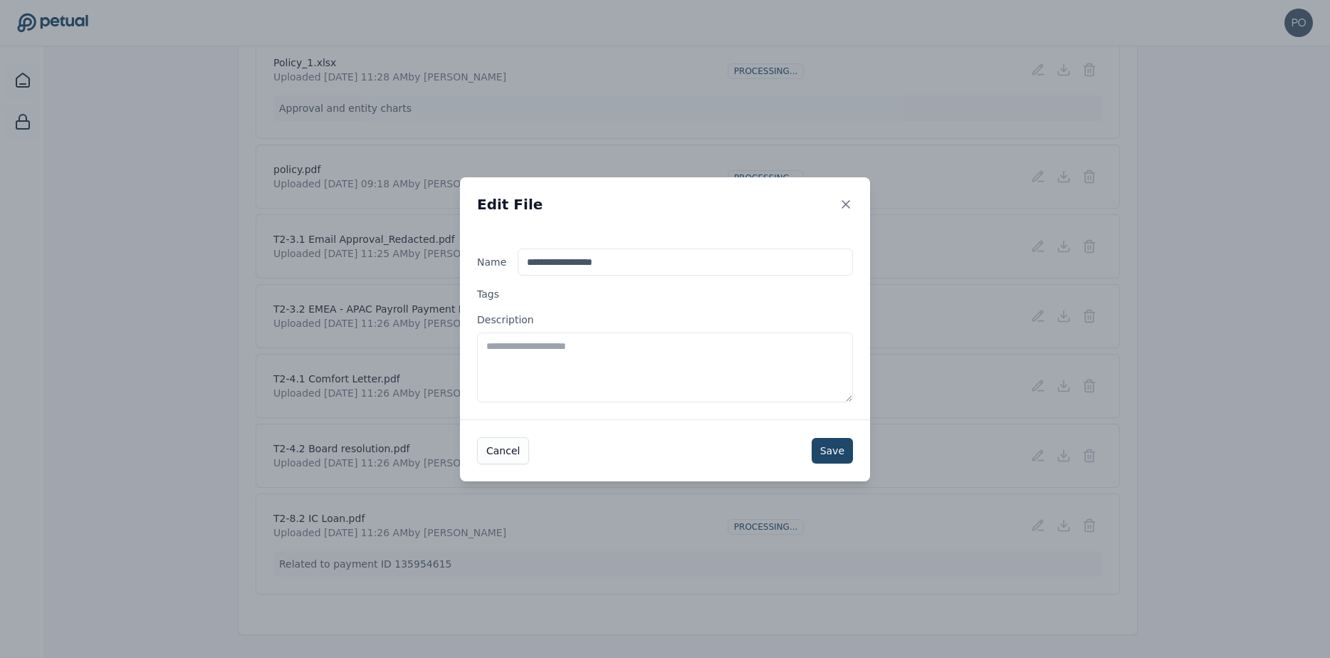
click at [841, 448] on button "Save" at bounding box center [832, 451] width 41 height 26
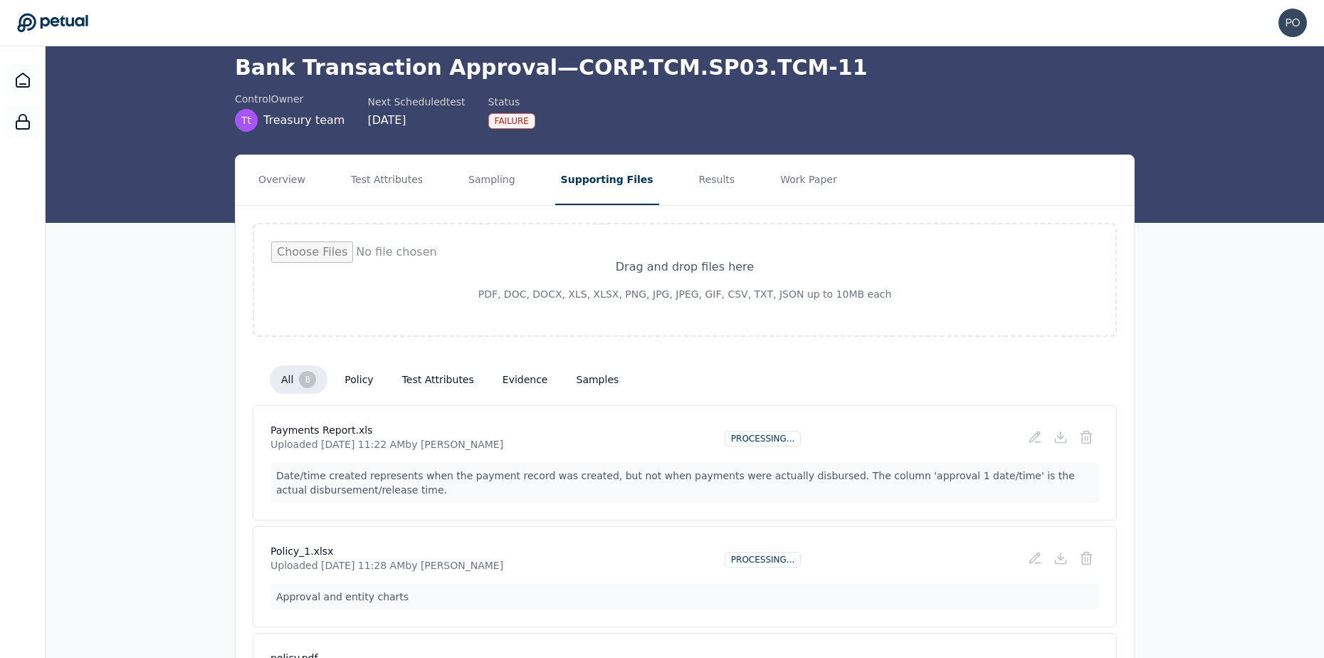
scroll to position [0, 0]
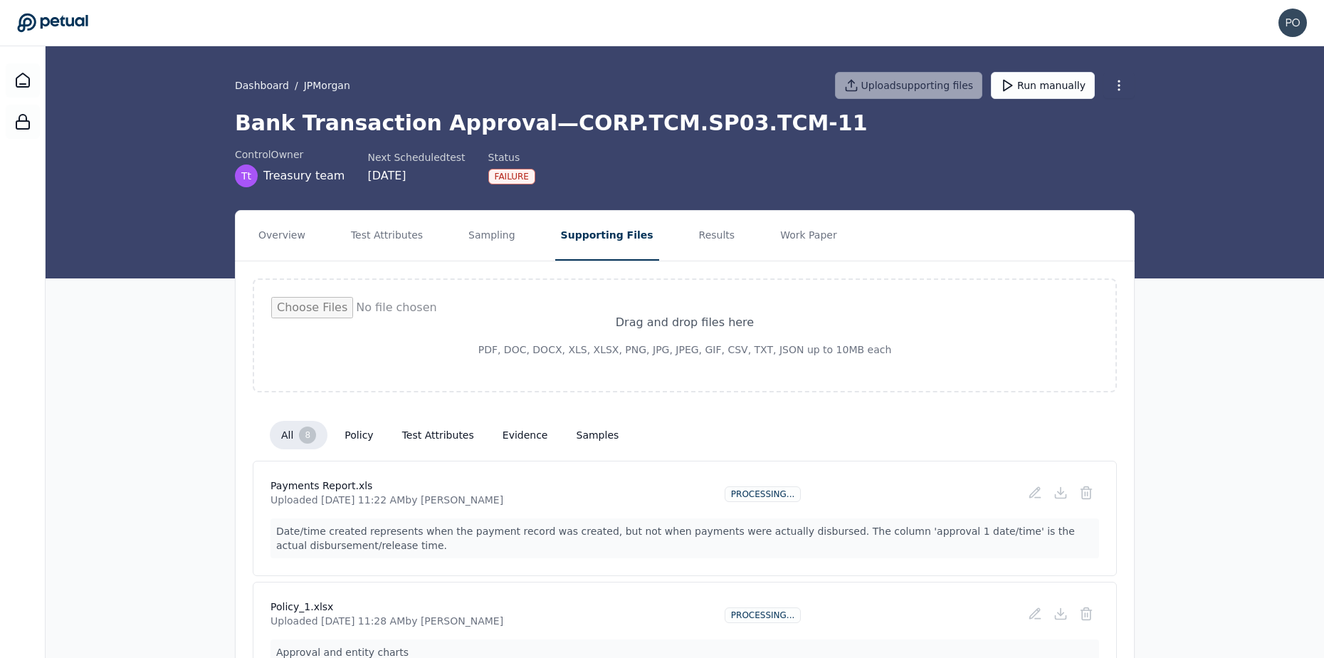
click at [366, 446] on button "policy" at bounding box center [358, 435] width 51 height 26
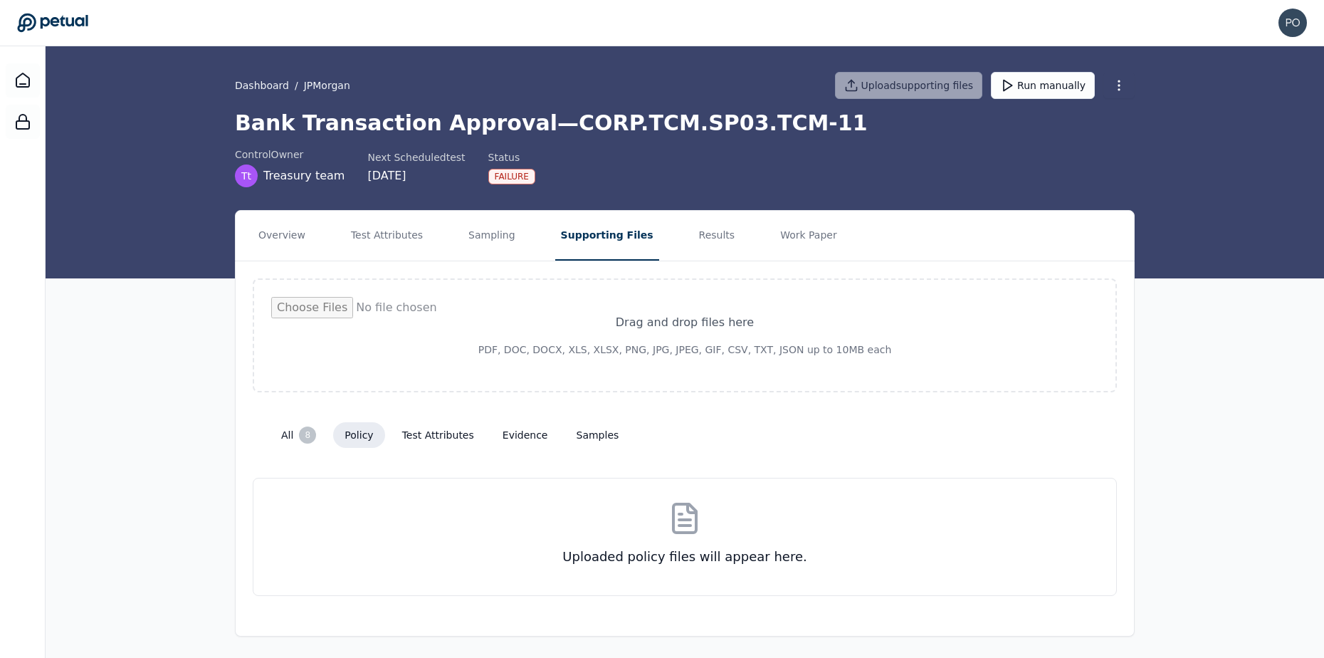
scroll to position [1, 0]
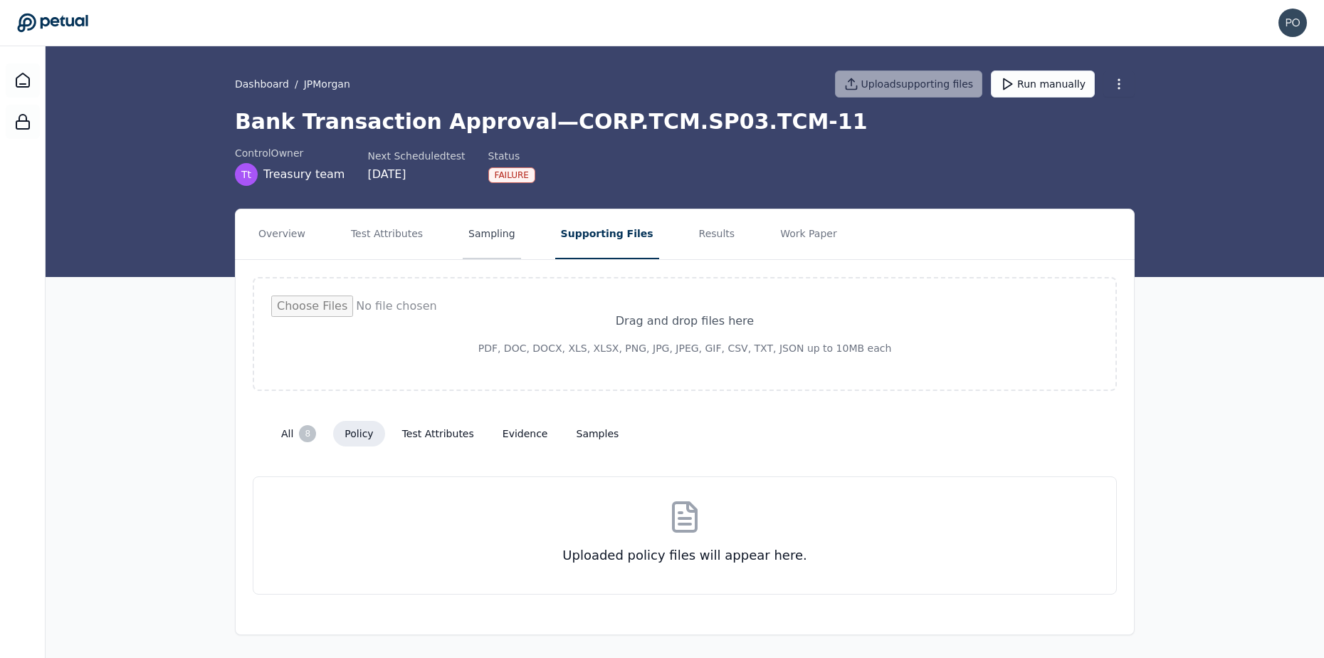
click at [471, 238] on button "Sampling" at bounding box center [492, 234] width 58 height 50
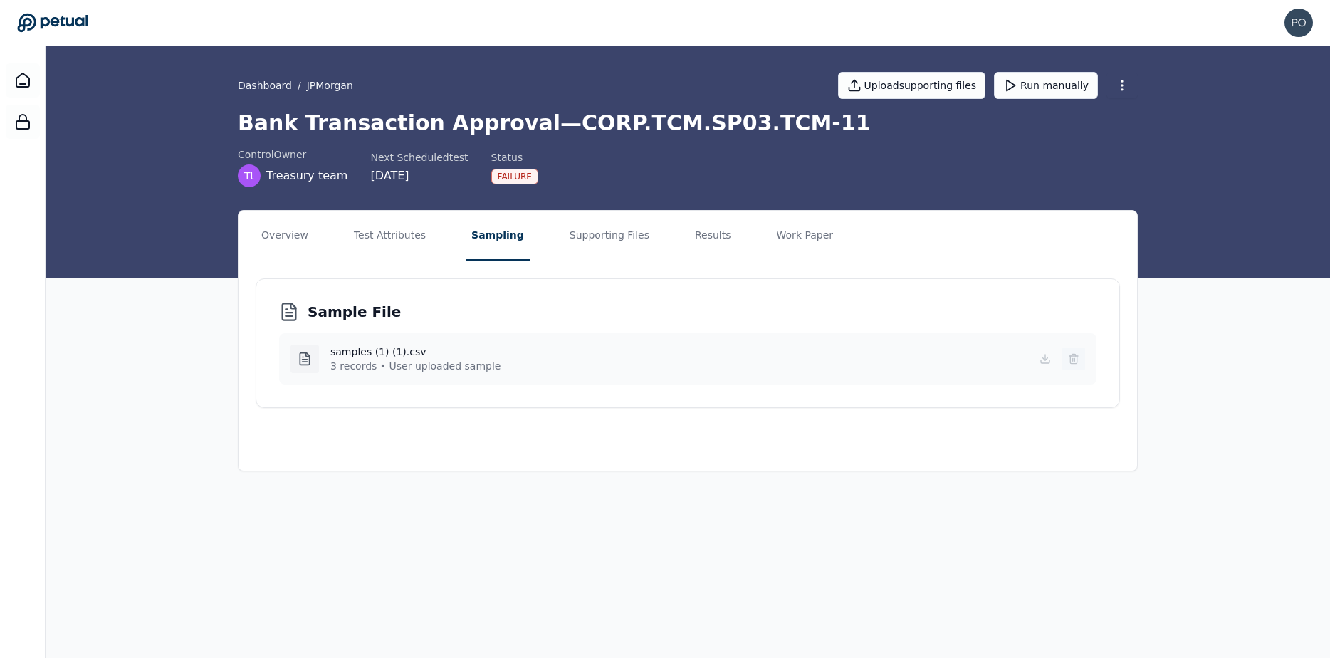
click at [1069, 357] on icon at bounding box center [1073, 358] width 11 height 11
click at [582, 234] on button "Supporting Files" at bounding box center [609, 236] width 91 height 50
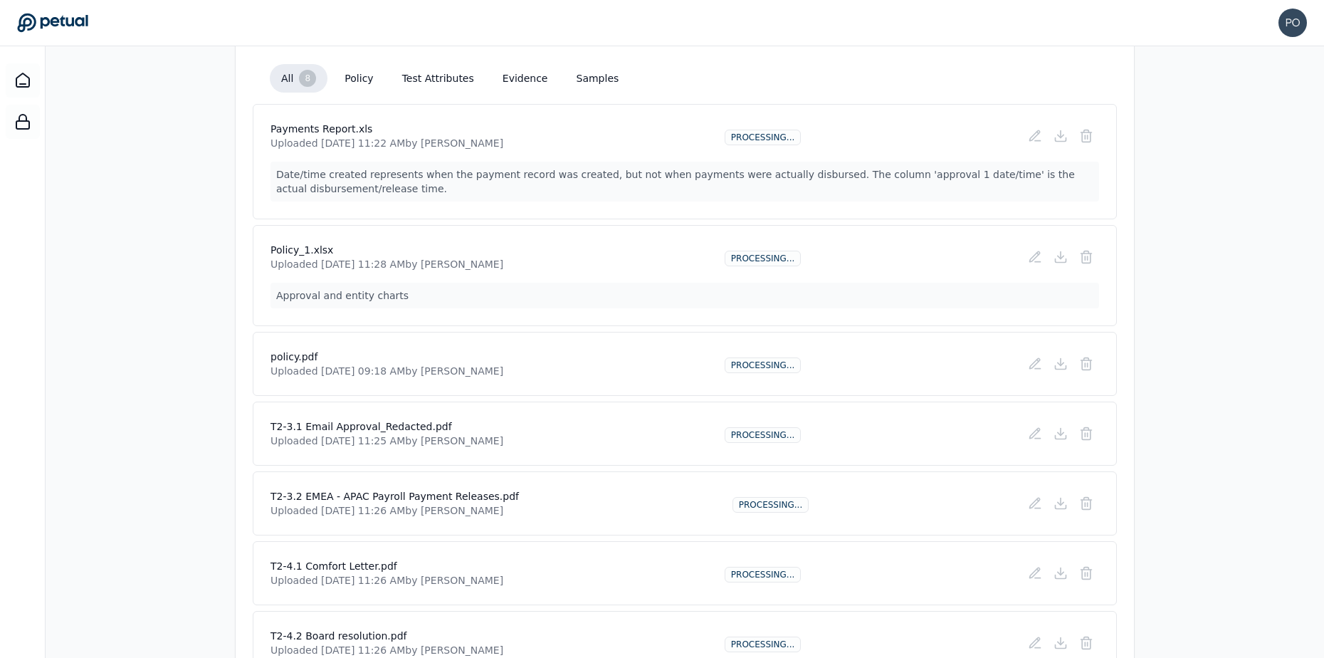
scroll to position [355, 0]
click at [1037, 258] on icon at bounding box center [1035, 258] width 14 height 14
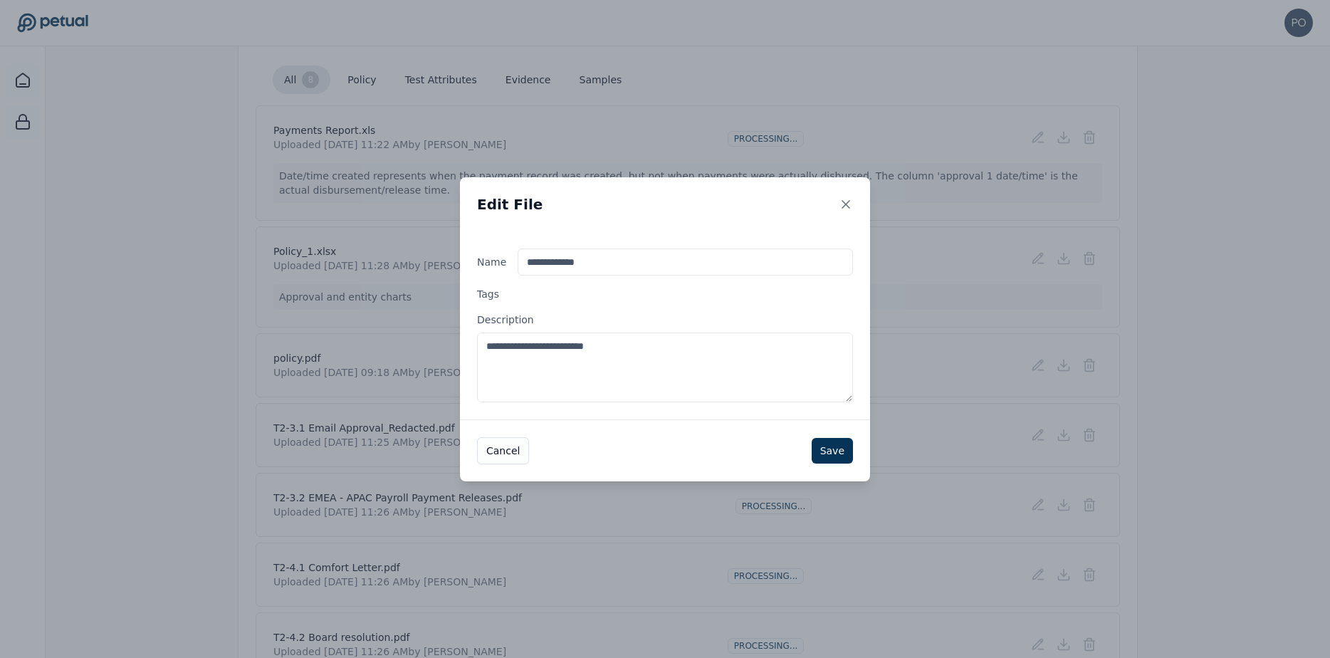
click at [570, 263] on input "**********" at bounding box center [685, 261] width 335 height 27
drag, startPoint x: 561, startPoint y: 263, endPoint x: 513, endPoint y: 264, distance: 47.7
click at [513, 264] on label "**********" at bounding box center [665, 261] width 376 height 27
type input "**********"
click at [841, 448] on button "Save" at bounding box center [832, 451] width 41 height 26
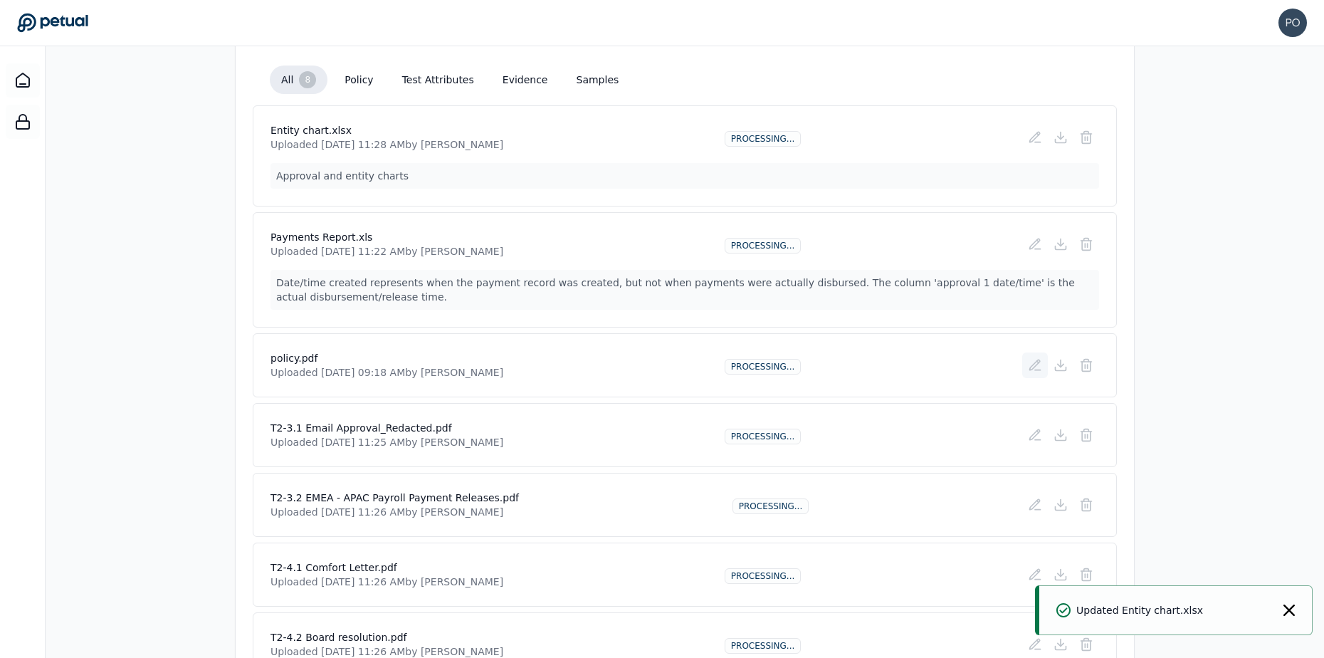
click at [1032, 364] on icon at bounding box center [1035, 365] width 14 height 14
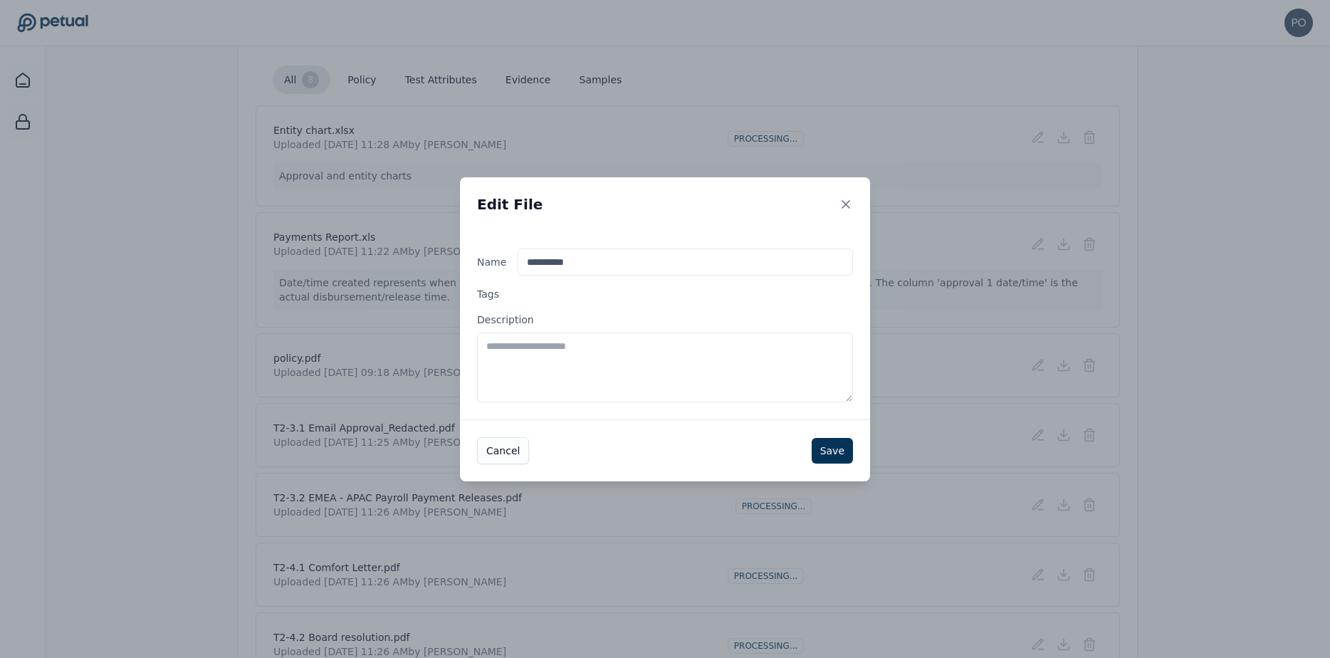
drag, startPoint x: 552, startPoint y: 264, endPoint x: 498, endPoint y: 266, distance: 54.1
click at [498, 266] on label "**********" at bounding box center [665, 261] width 376 height 27
type input "**********"
click at [833, 448] on button "Save" at bounding box center [832, 451] width 41 height 26
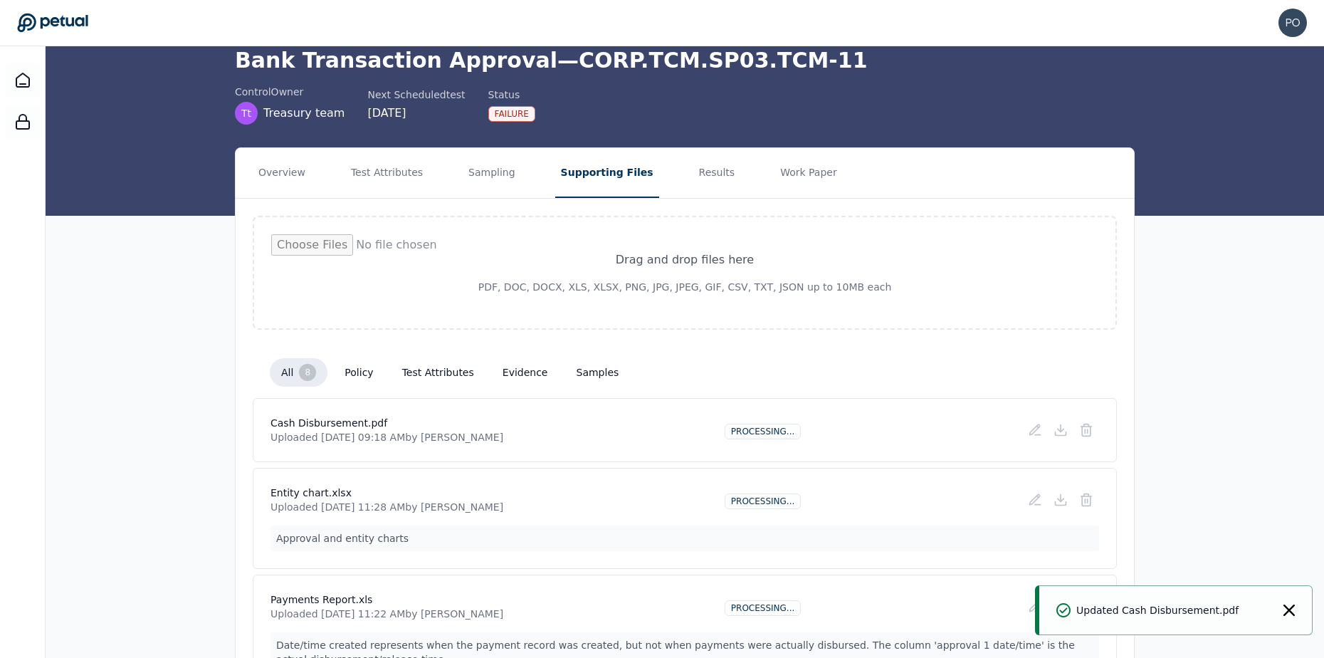
scroll to position [0, 0]
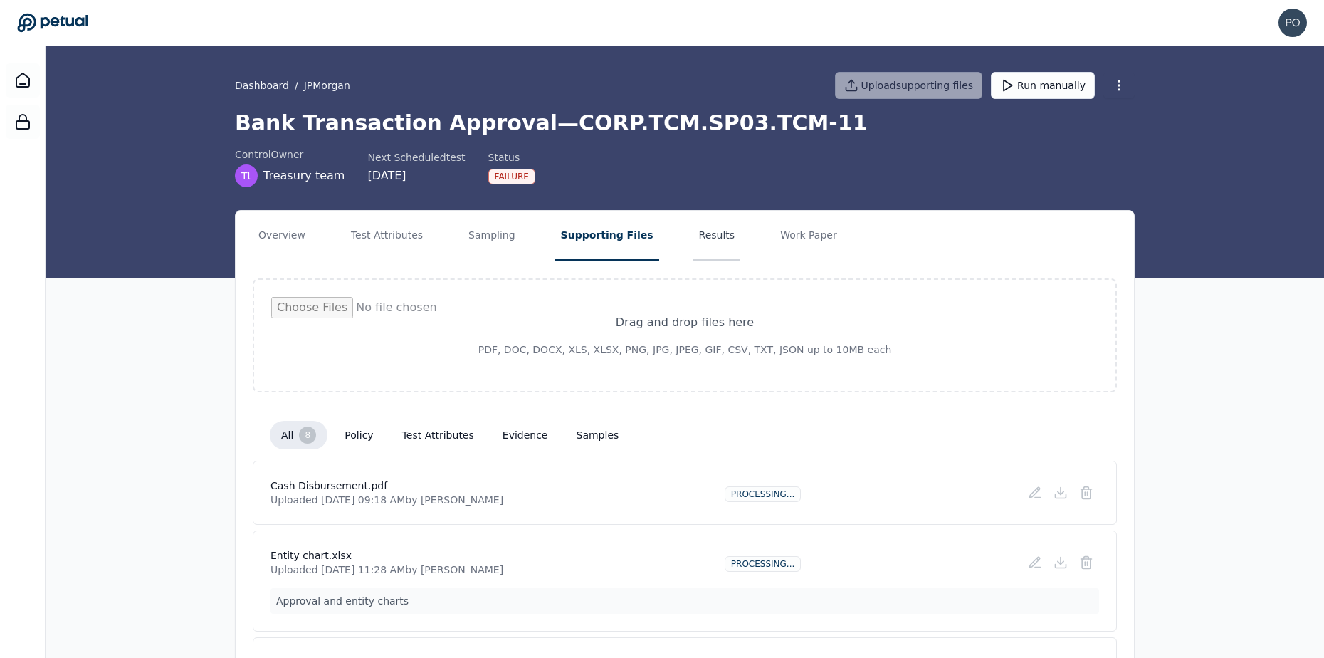
click at [697, 236] on button "Results" at bounding box center [717, 236] width 48 height 50
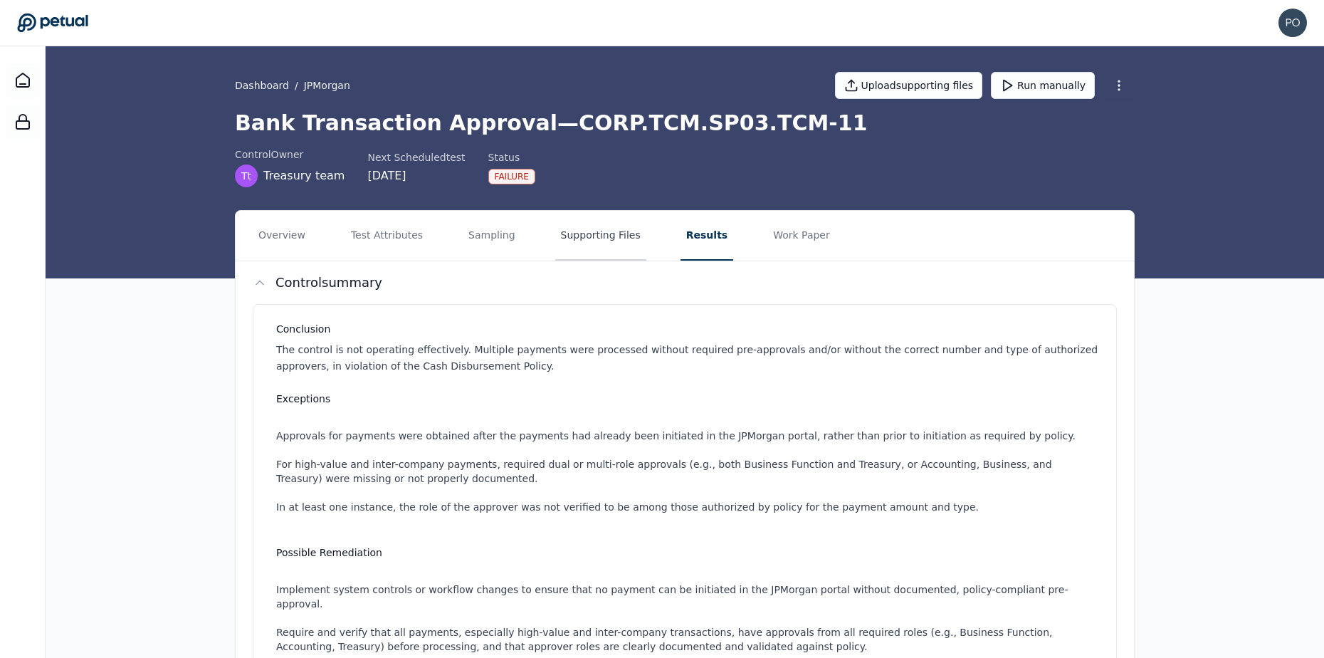
click at [589, 243] on button "Supporting Files" at bounding box center [600, 236] width 91 height 50
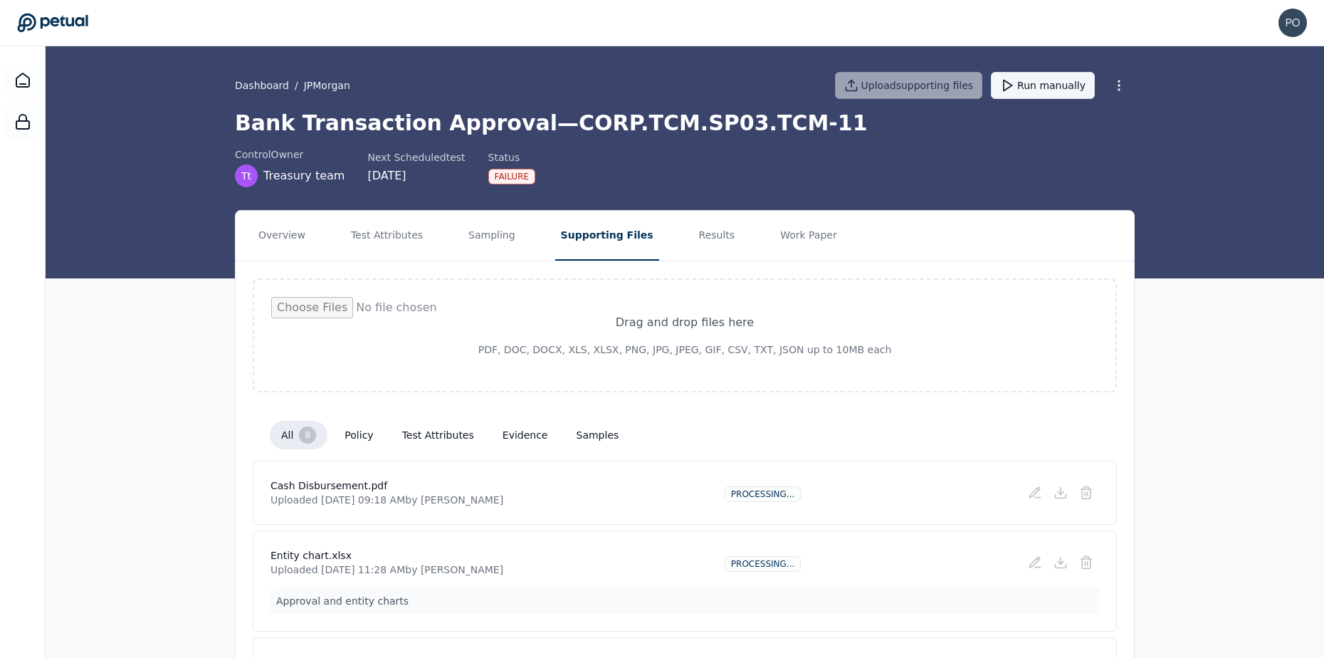
click at [1039, 81] on button "Run manually" at bounding box center [1043, 85] width 104 height 27
click at [701, 236] on button "Results" at bounding box center [717, 236] width 48 height 50
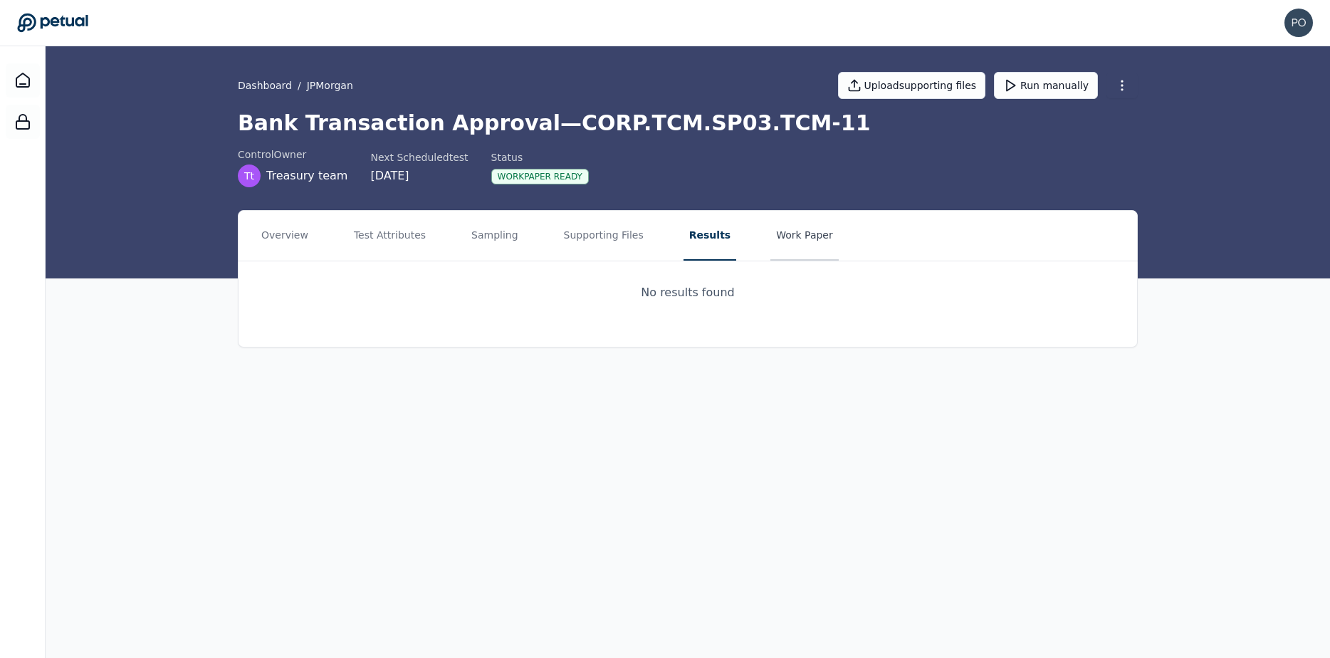
click at [770, 235] on button "Work Paper" at bounding box center [804, 236] width 68 height 50
click at [661, 310] on link "View work paper" at bounding box center [688, 301] width 864 height 47
